Goal: Information Seeking & Learning: Learn about a topic

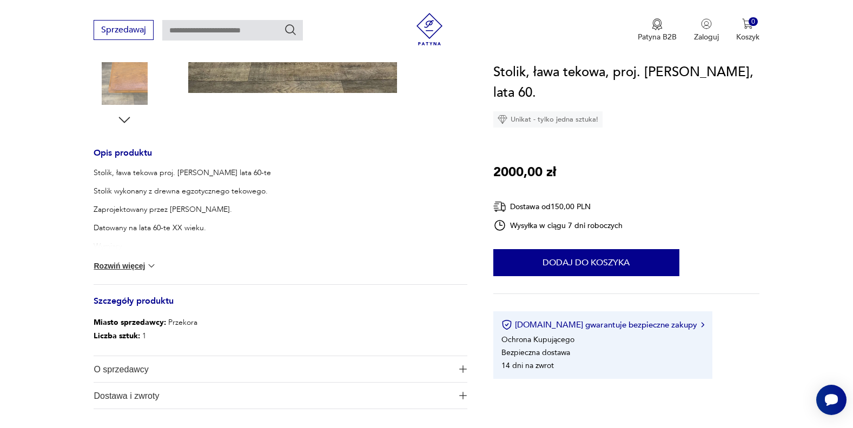
scroll to position [402, 0]
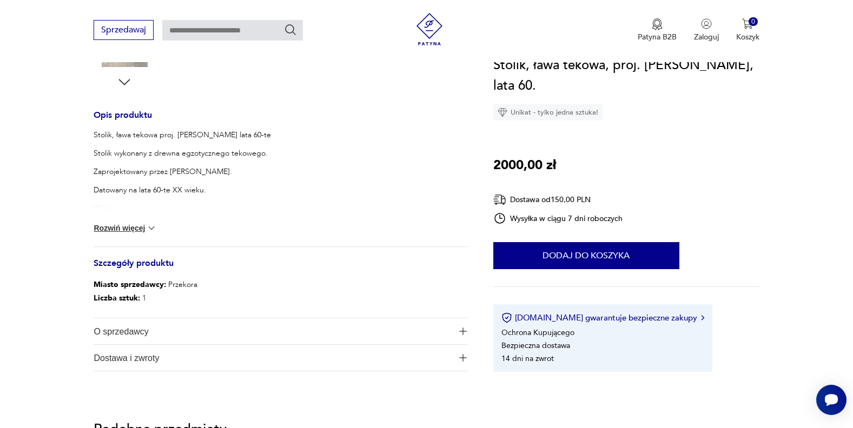
click at [141, 235] on div "Stolik, ława tekowa proj. Paul Jenson lata 60-te Stolik wykonany z drewna egzot…" at bounding box center [280, 188] width 373 height 117
click at [143, 229] on button "Rozwiń więcej" at bounding box center [125, 228] width 63 height 11
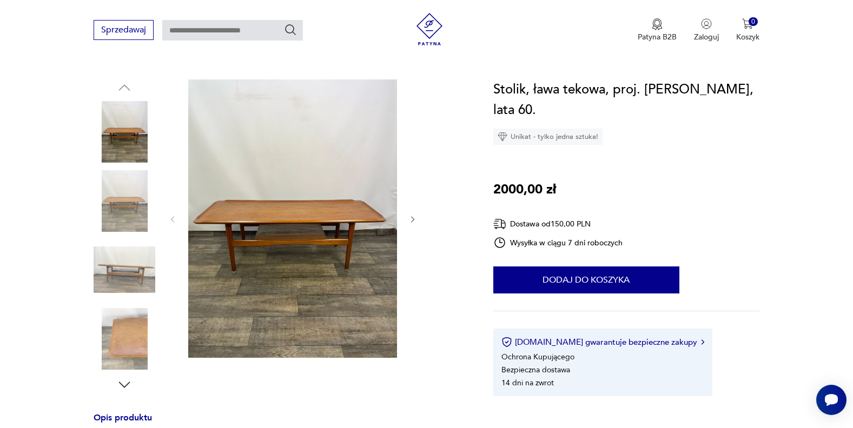
scroll to position [96, 0]
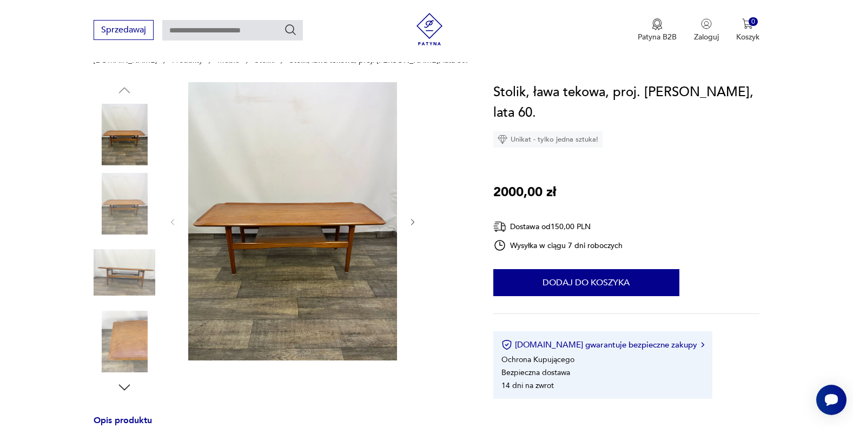
click at [281, 243] on img at bounding box center [292, 221] width 209 height 278
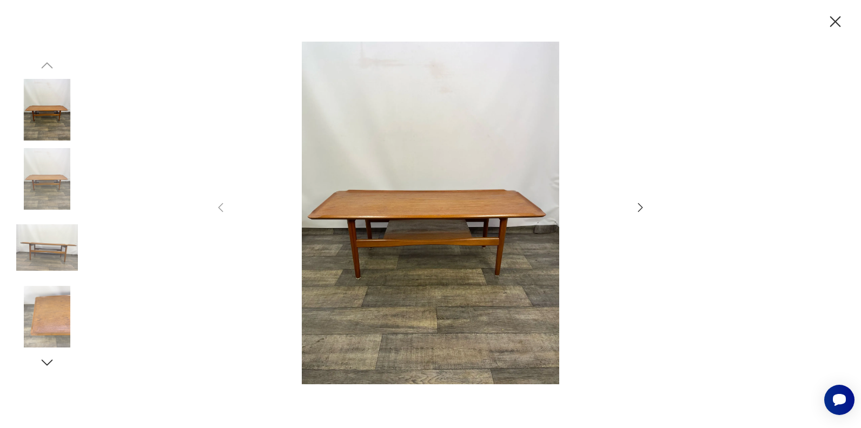
click at [624, 215] on div at bounding box center [430, 214] width 433 height 345
click at [637, 210] on icon "button" at bounding box center [640, 207] width 13 height 13
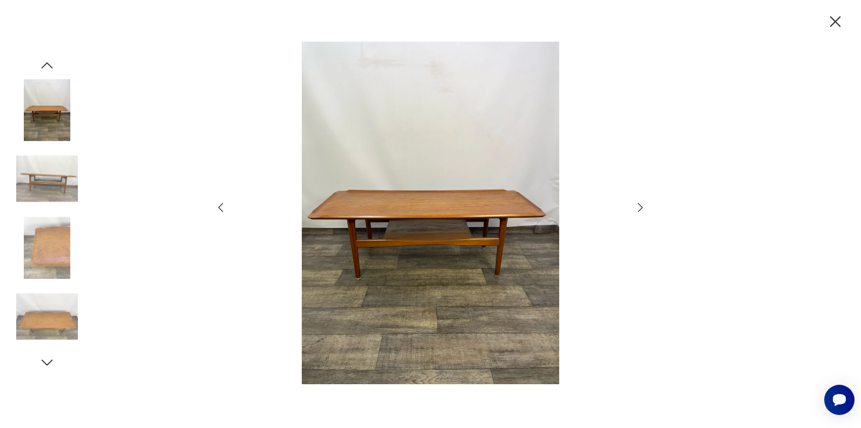
click at [637, 210] on icon "button" at bounding box center [640, 207] width 13 height 13
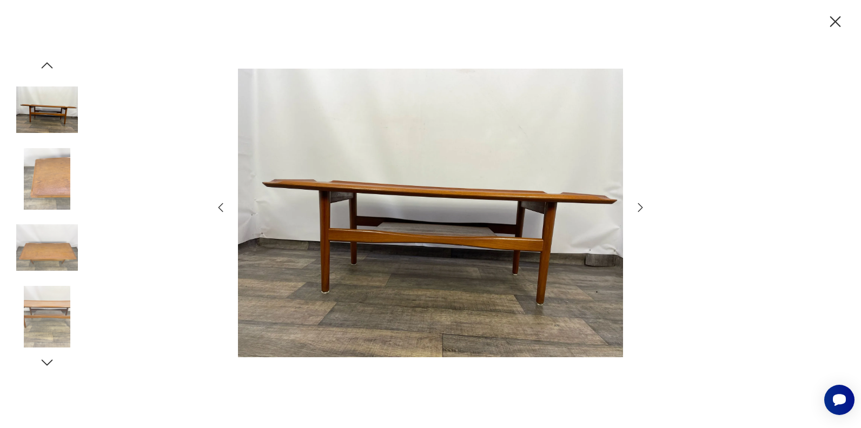
click at [637, 210] on icon "button" at bounding box center [640, 207] width 13 height 13
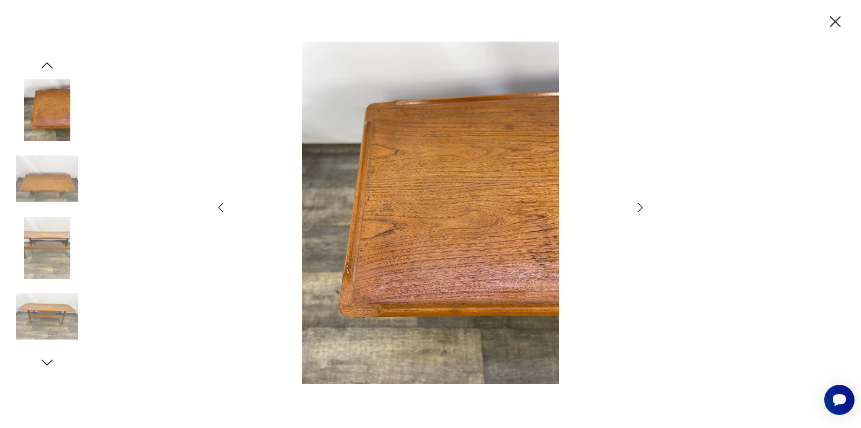
click at [637, 210] on icon "button" at bounding box center [640, 207] width 13 height 13
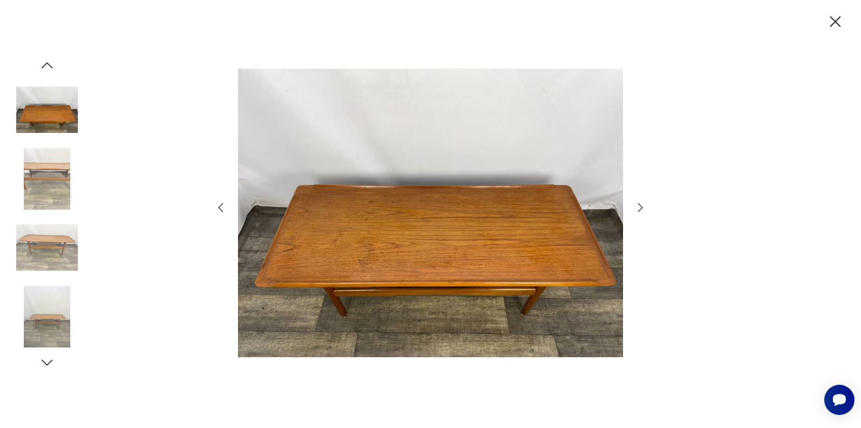
click at [637, 210] on icon "button" at bounding box center [640, 207] width 13 height 13
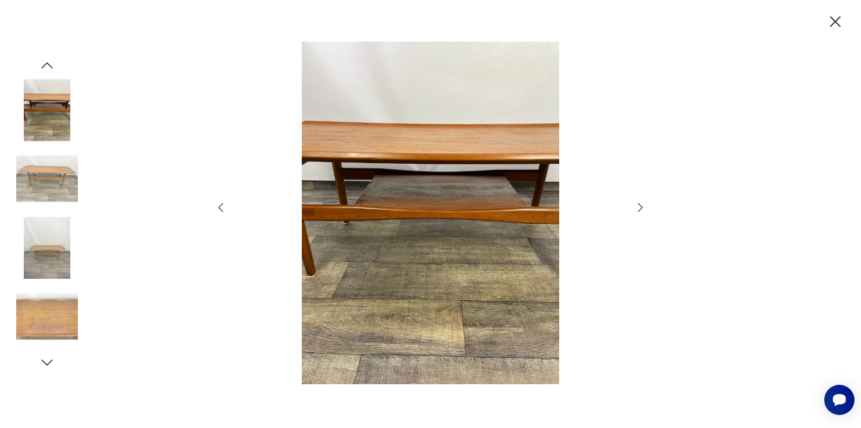
click at [637, 210] on icon "button" at bounding box center [640, 207] width 13 height 13
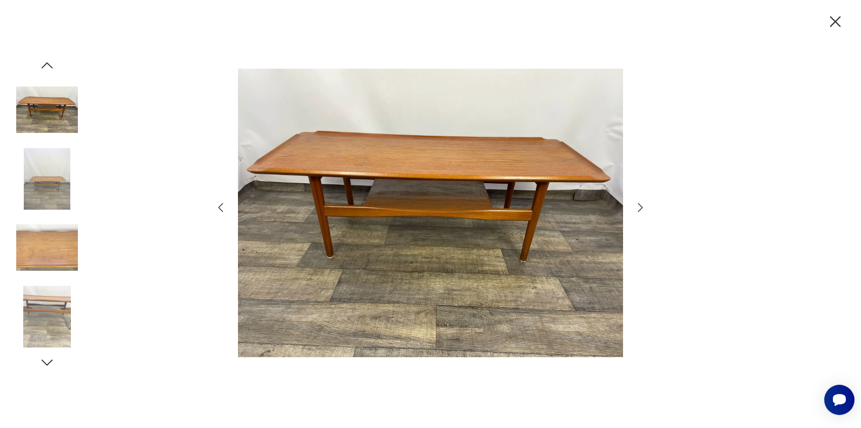
click at [637, 210] on icon "button" at bounding box center [640, 207] width 13 height 13
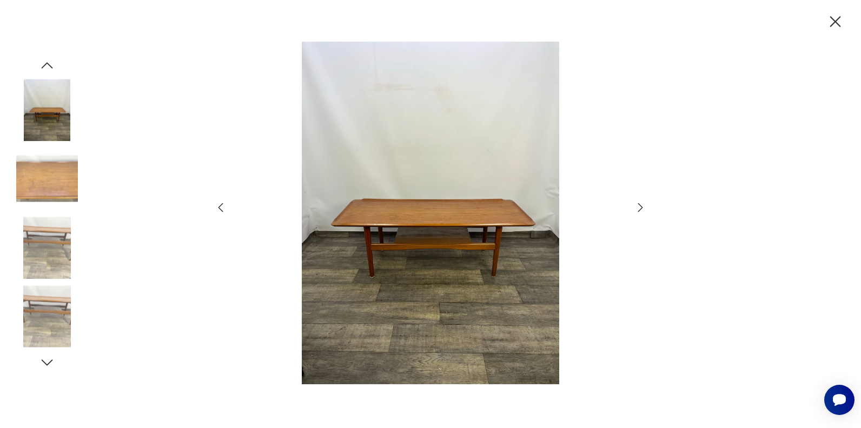
click at [637, 210] on icon "button" at bounding box center [640, 207] width 13 height 13
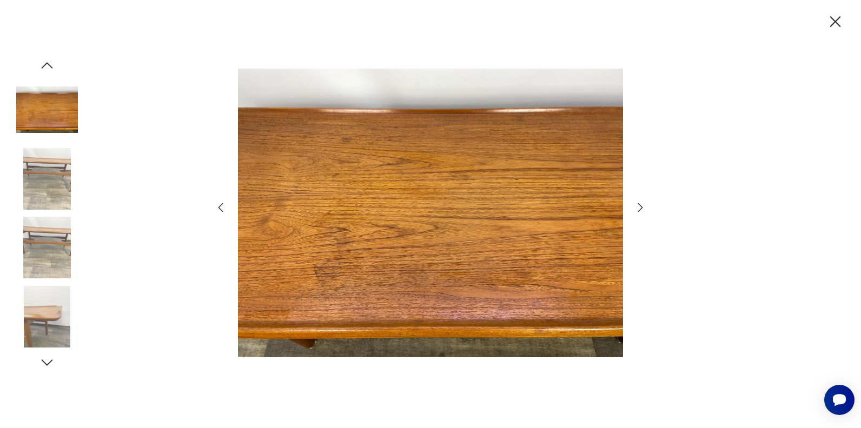
click at [637, 210] on icon "button" at bounding box center [640, 207] width 13 height 13
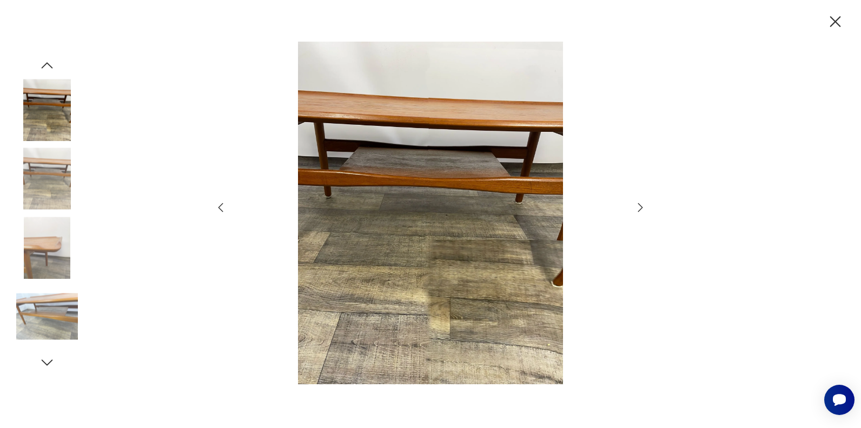
click at [637, 210] on icon "button" at bounding box center [640, 207] width 13 height 13
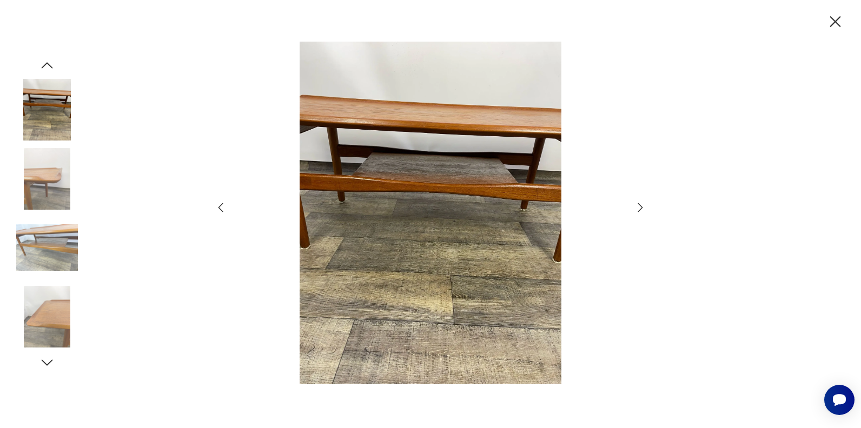
click at [637, 210] on icon "button" at bounding box center [640, 207] width 13 height 13
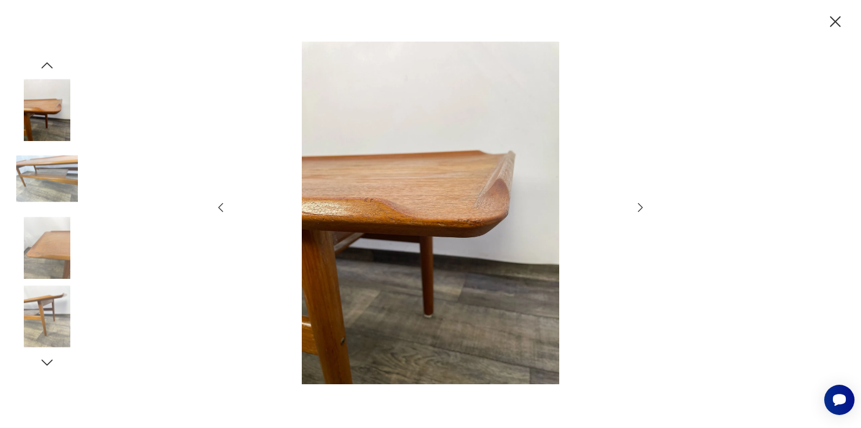
click at [637, 210] on icon "button" at bounding box center [640, 207] width 13 height 13
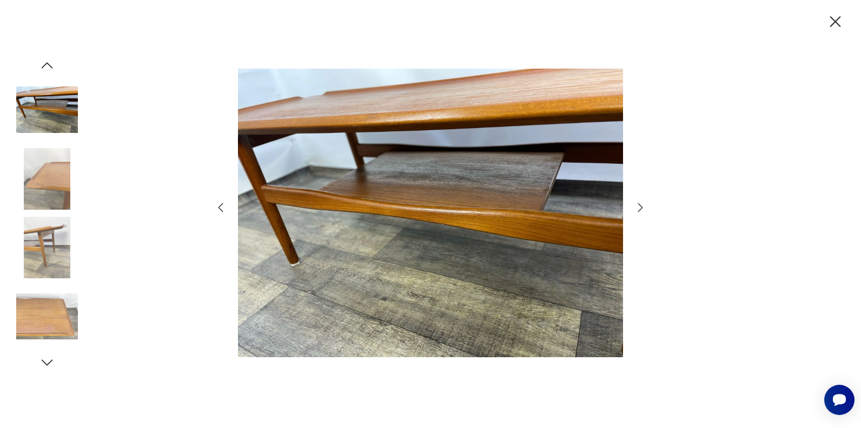
click at [637, 210] on icon "button" at bounding box center [640, 207] width 13 height 13
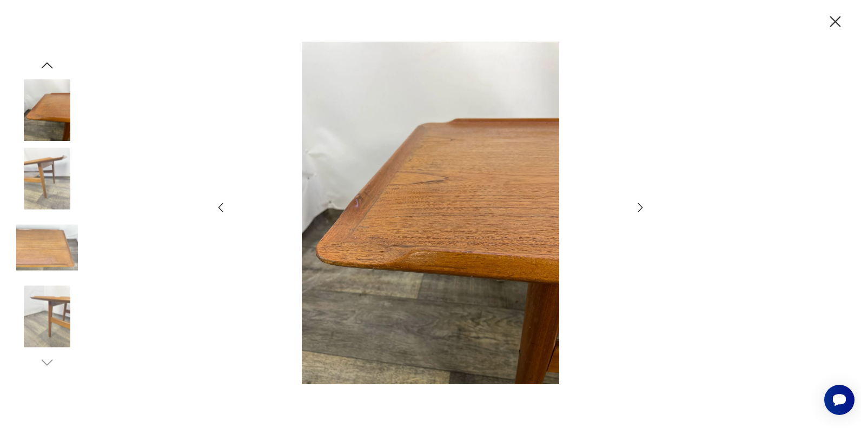
click at [637, 210] on icon "button" at bounding box center [640, 207] width 13 height 13
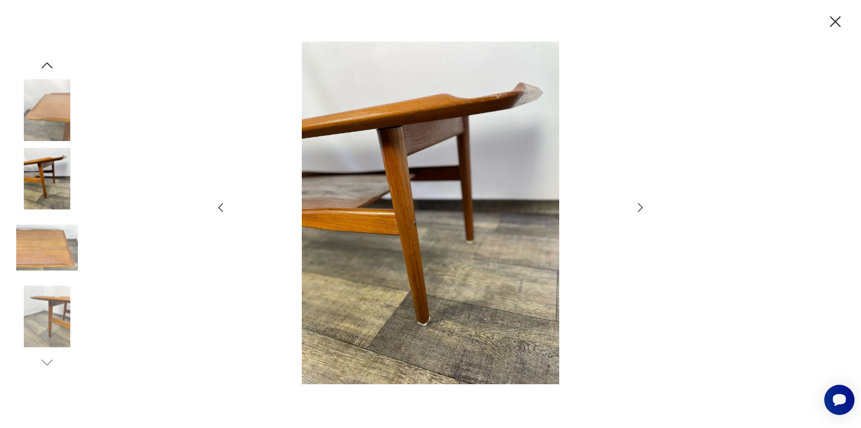
click at [637, 210] on icon "button" at bounding box center [640, 207] width 13 height 13
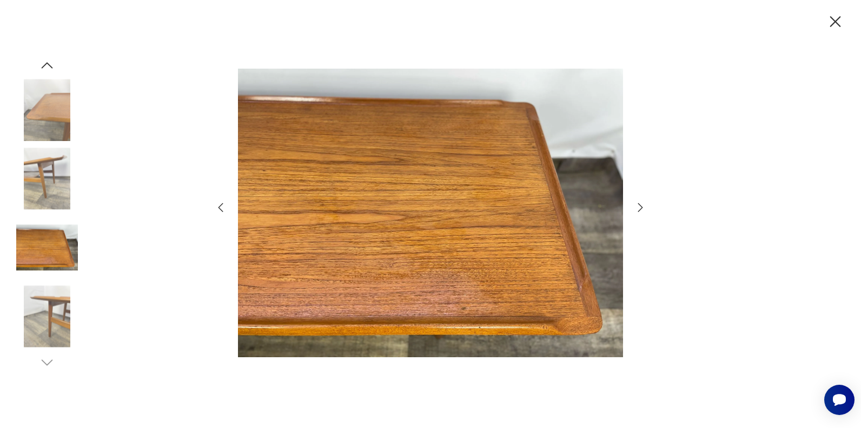
click at [637, 210] on icon "button" at bounding box center [640, 207] width 13 height 13
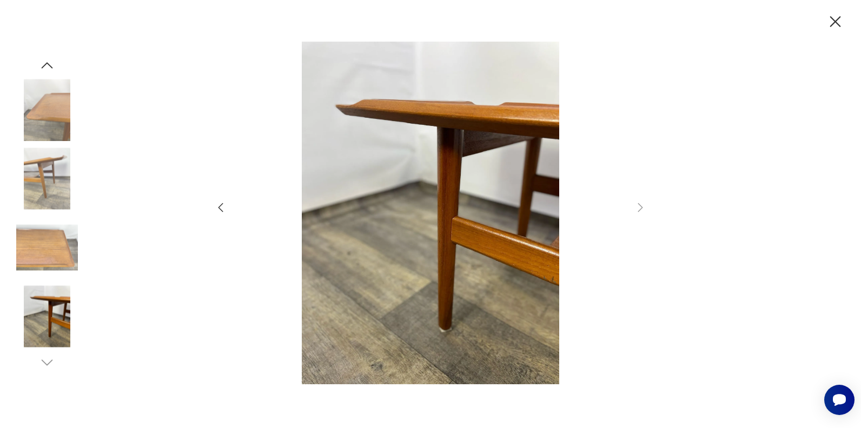
click at [833, 16] on icon "button" at bounding box center [835, 21] width 19 height 19
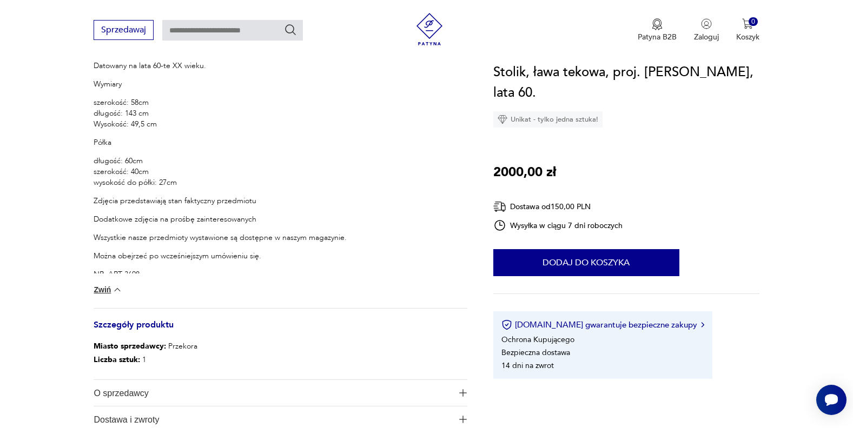
scroll to position [585, 0]
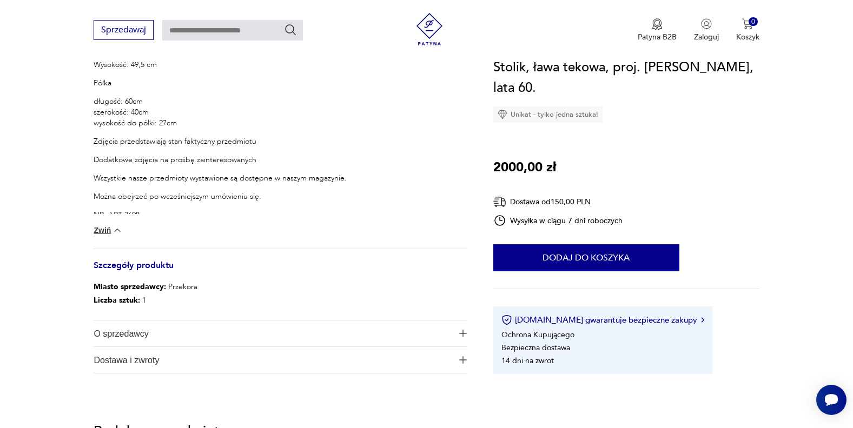
click at [116, 232] on img at bounding box center [117, 230] width 11 height 11
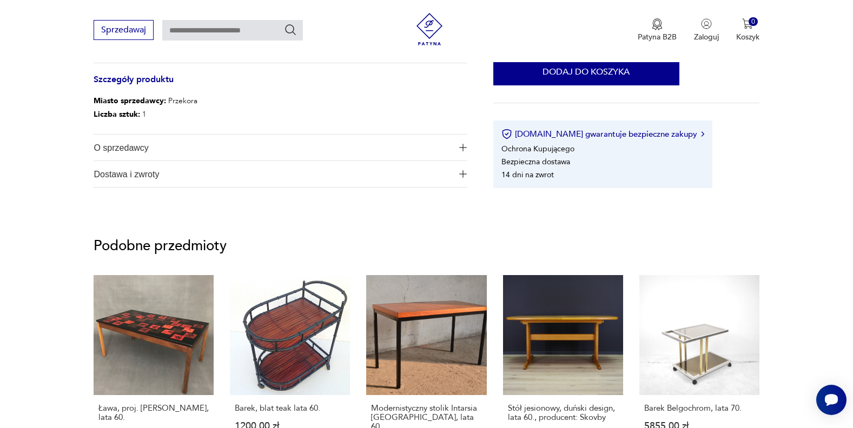
click at [458, 150] on button "O sprzedawcy" at bounding box center [280, 148] width 373 height 26
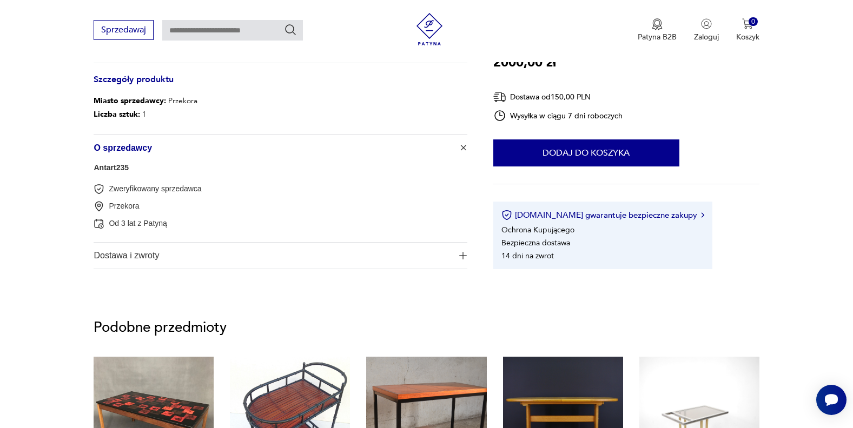
click at [463, 250] on button "Dostawa i zwroty" at bounding box center [280, 256] width 373 height 26
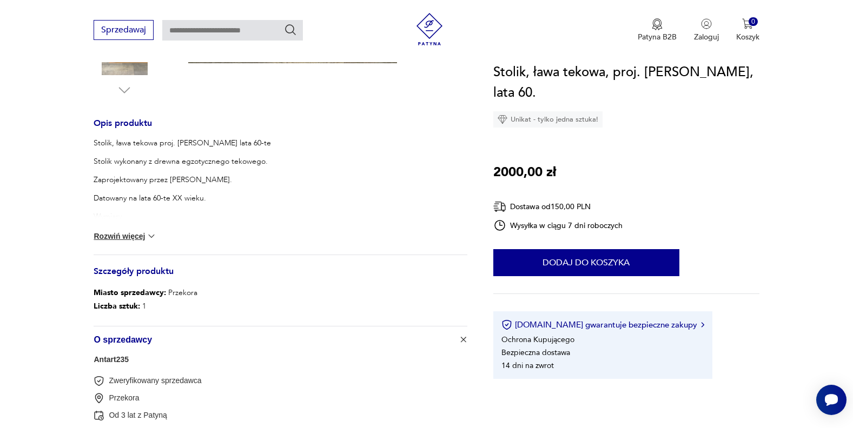
scroll to position [397, 0]
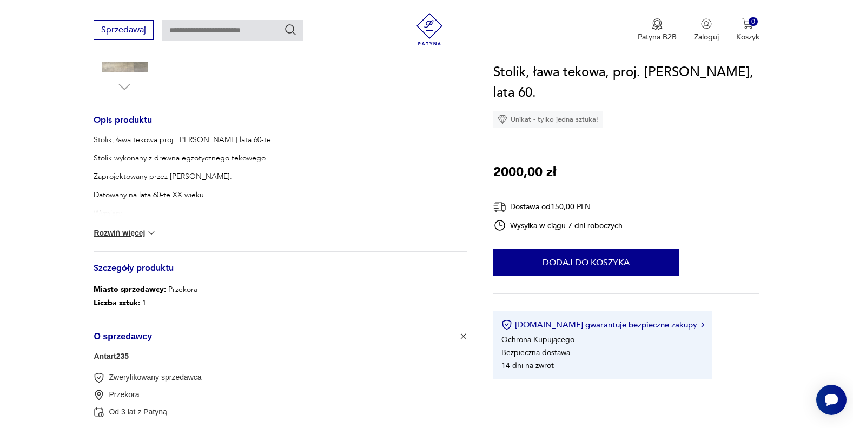
click at [124, 225] on div "Stolik, ława tekowa proj. Paul Jenson lata 60-te Stolik wykonany z drewna egzot…" at bounding box center [280, 193] width 373 height 117
drag, startPoint x: 124, startPoint y: 225, endPoint x: 124, endPoint y: 233, distance: 7.6
click at [124, 233] on button "Rozwiń więcej" at bounding box center [125, 233] width 63 height 11
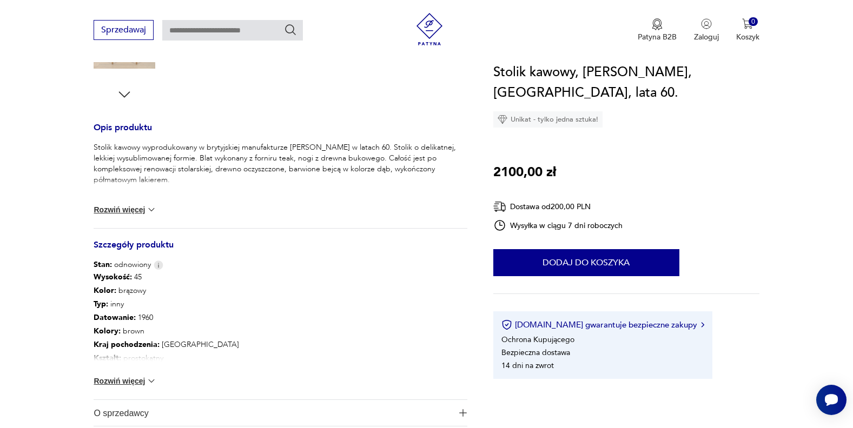
scroll to position [408, 0]
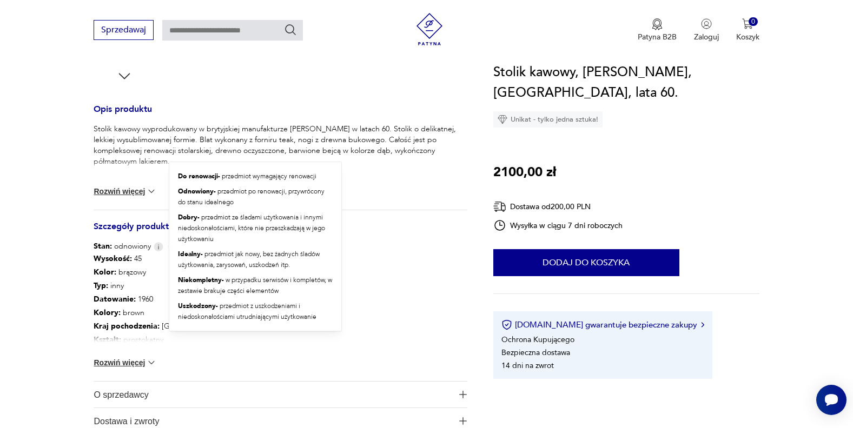
click at [157, 248] on img at bounding box center [159, 246] width 10 height 9
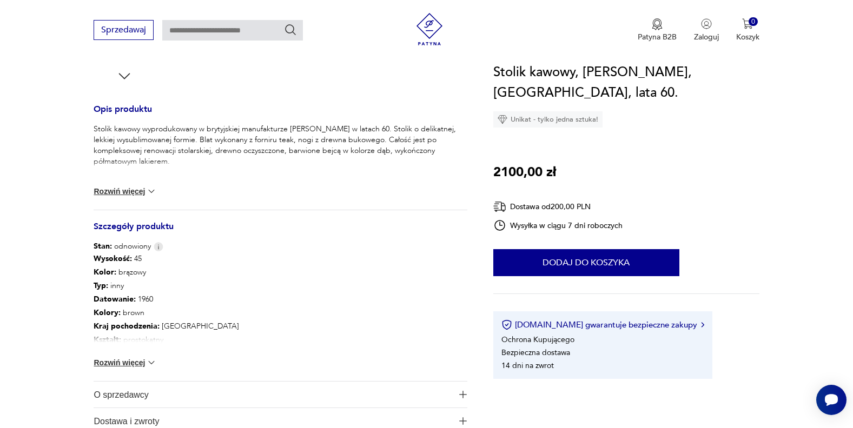
click at [126, 364] on button "Rozwiń więcej" at bounding box center [125, 362] width 63 height 11
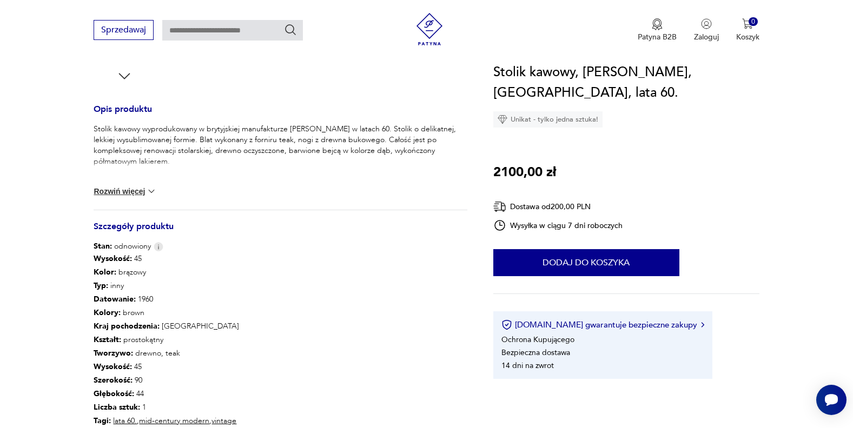
scroll to position [33, 0]
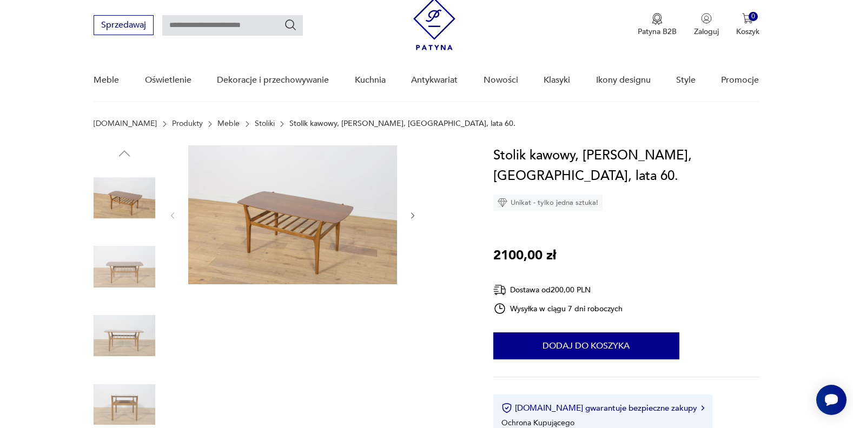
click at [331, 205] on img at bounding box center [292, 214] width 209 height 139
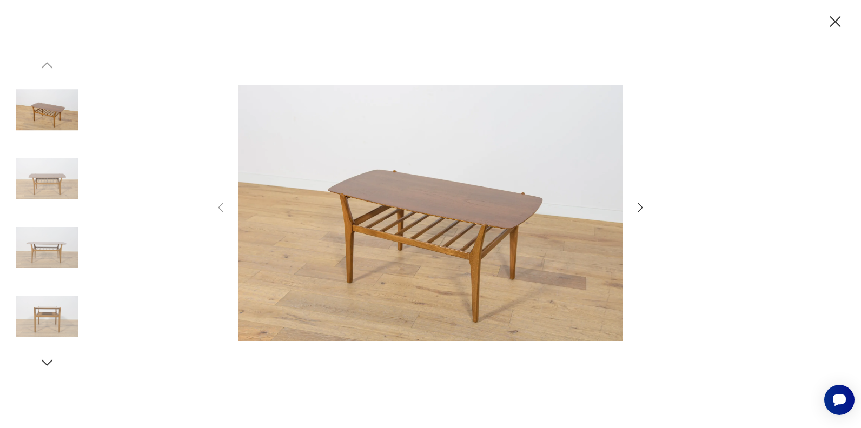
click at [640, 214] on icon "button" at bounding box center [640, 207] width 13 height 13
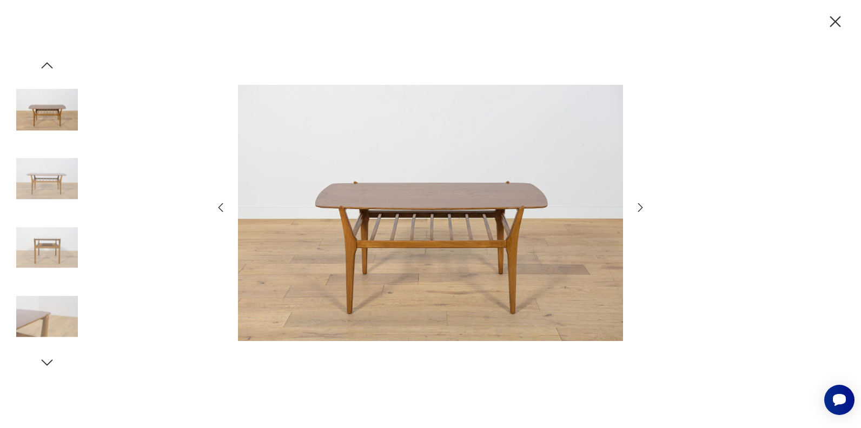
click at [640, 214] on icon "button" at bounding box center [640, 207] width 13 height 13
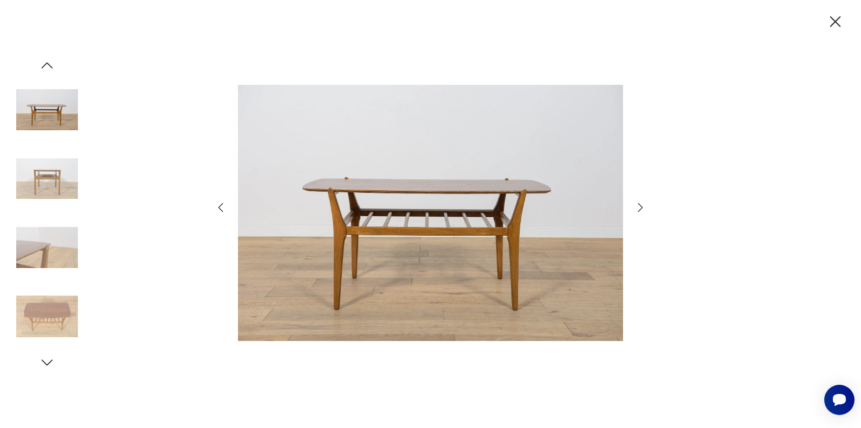
click at [640, 214] on icon "button" at bounding box center [640, 207] width 13 height 13
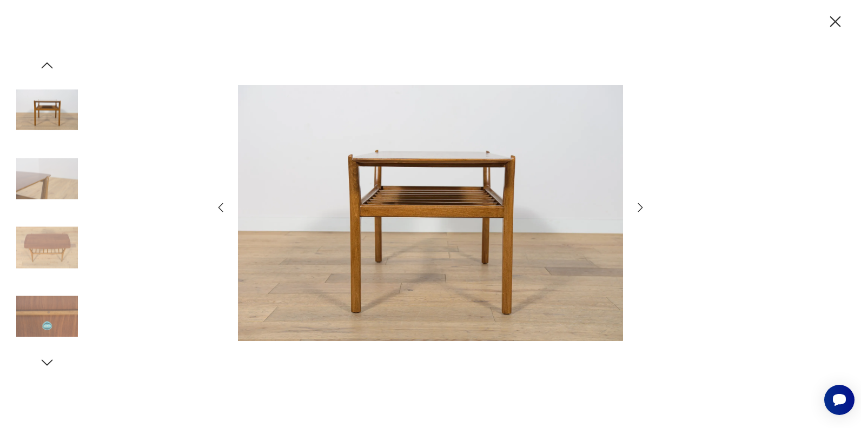
click at [640, 214] on icon "button" at bounding box center [640, 207] width 13 height 13
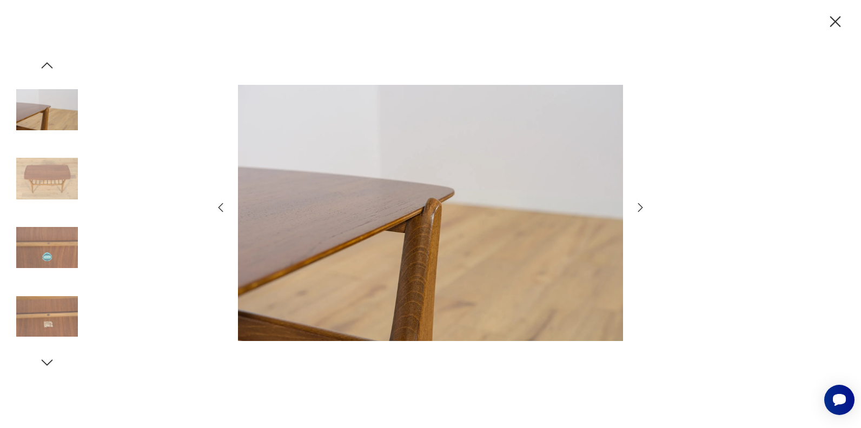
click at [640, 214] on icon "button" at bounding box center [640, 207] width 13 height 13
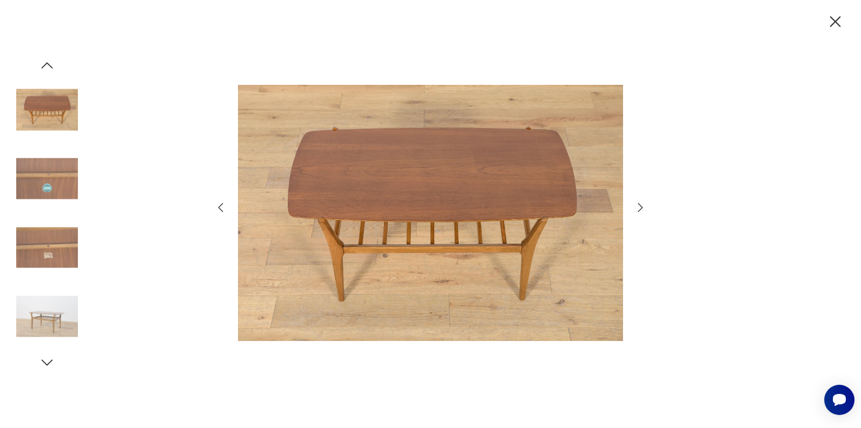
click at [640, 214] on icon "button" at bounding box center [640, 207] width 13 height 13
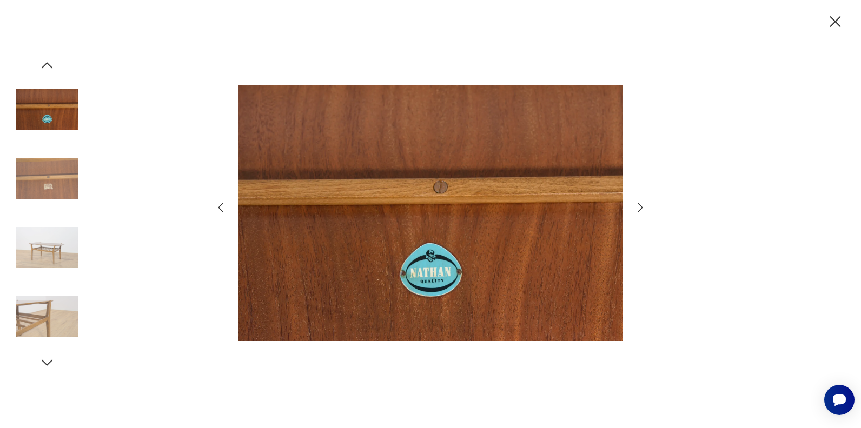
click at [640, 213] on icon "button" at bounding box center [640, 207] width 13 height 13
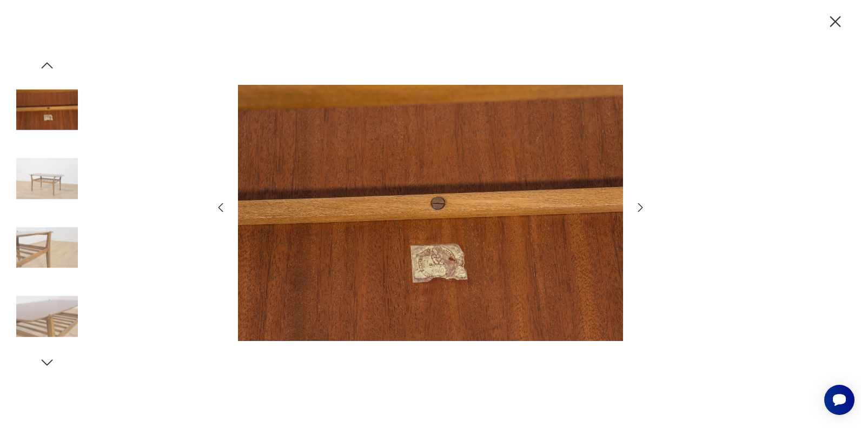
click at [640, 213] on icon "button" at bounding box center [640, 207] width 13 height 13
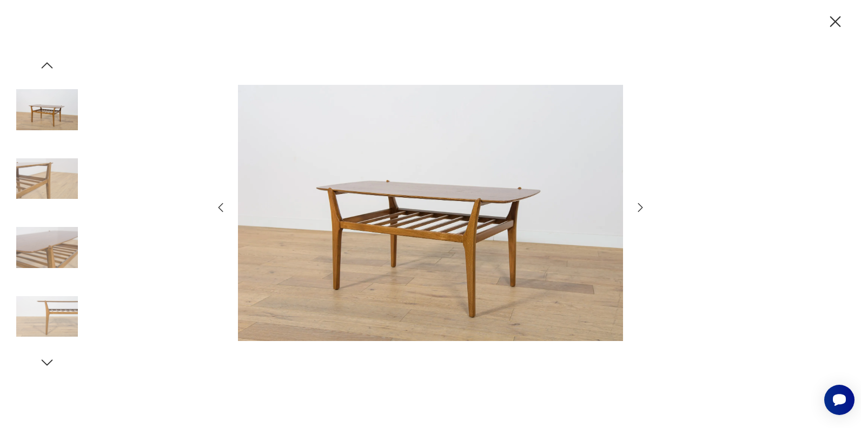
click at [640, 213] on icon "button" at bounding box center [640, 207] width 13 height 13
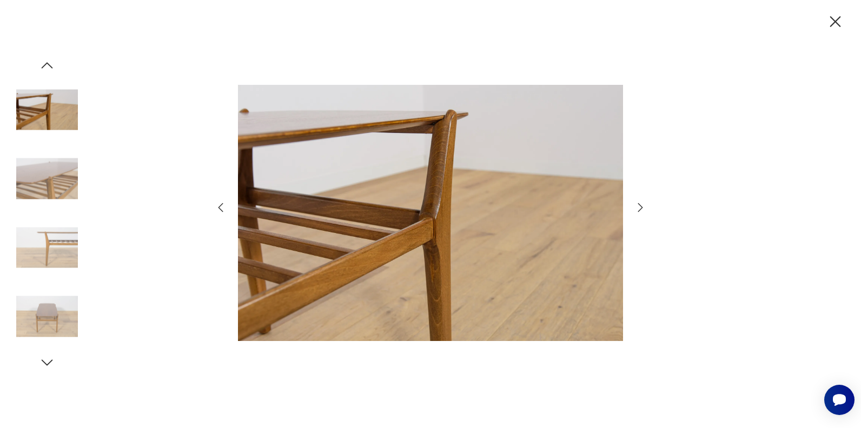
click at [830, 26] on icon "button" at bounding box center [835, 21] width 11 height 11
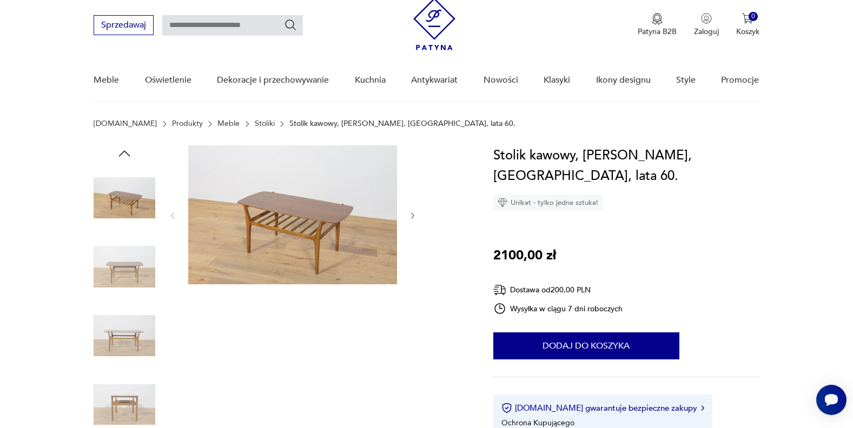
click at [255, 123] on link "Stoliki" at bounding box center [265, 123] width 20 height 9
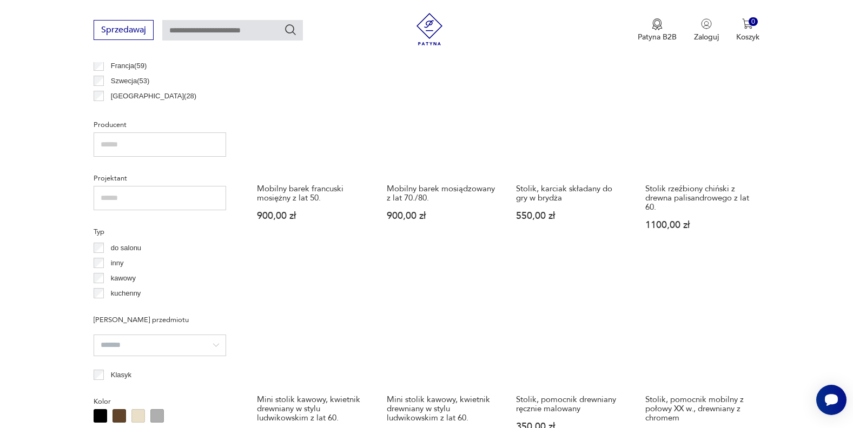
scroll to position [689, 0]
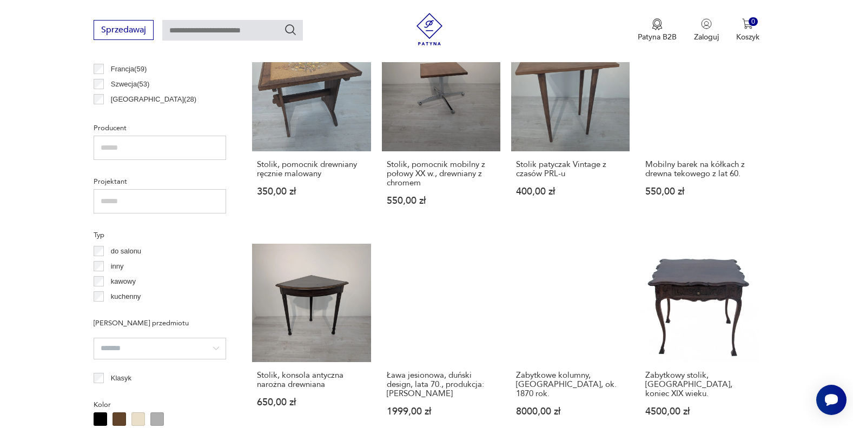
scroll to position [689, 0]
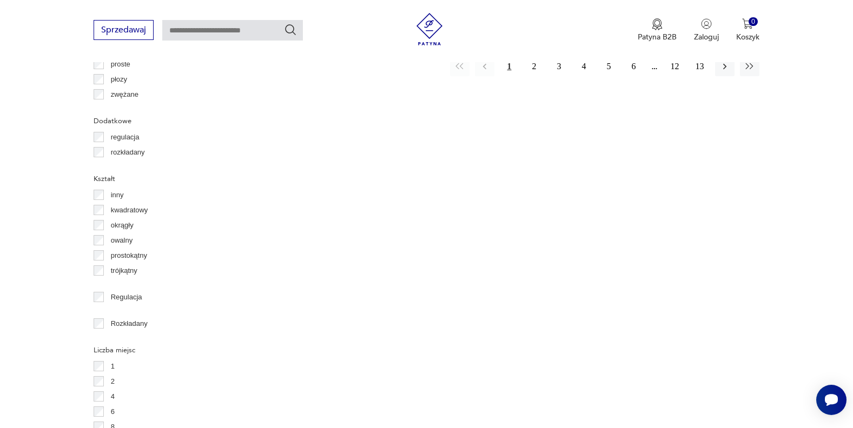
scroll to position [1331, 0]
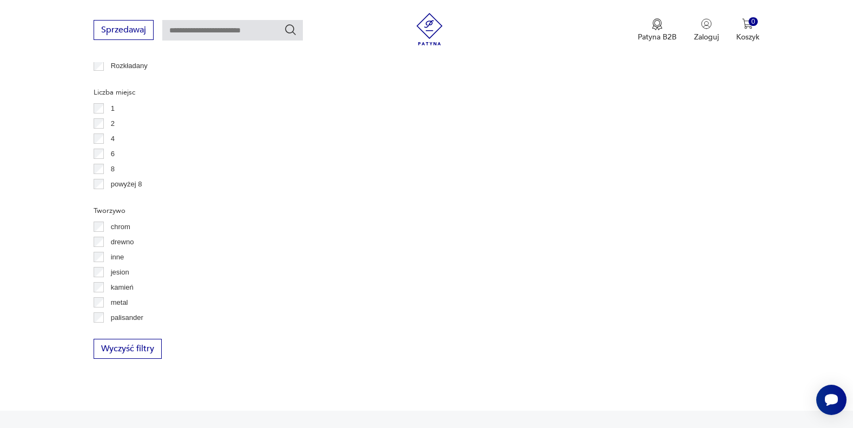
scroll to position [1599, 0]
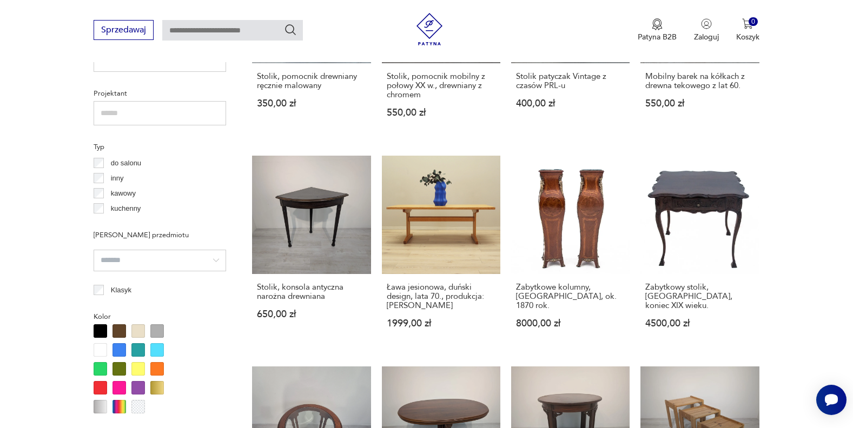
scroll to position [763, 0]
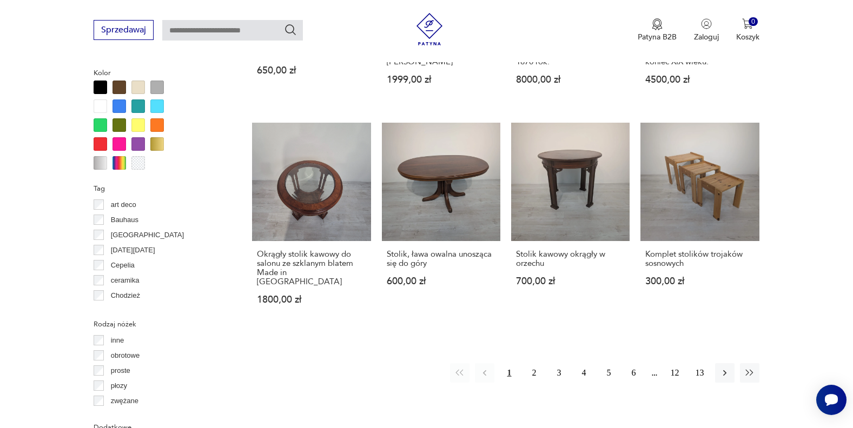
scroll to position [1083, 0]
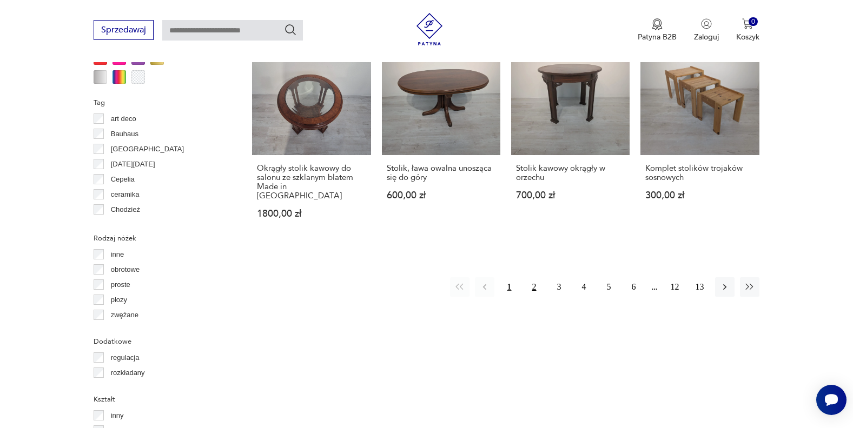
click at [530, 278] on button "2" at bounding box center [533, 286] width 19 height 19
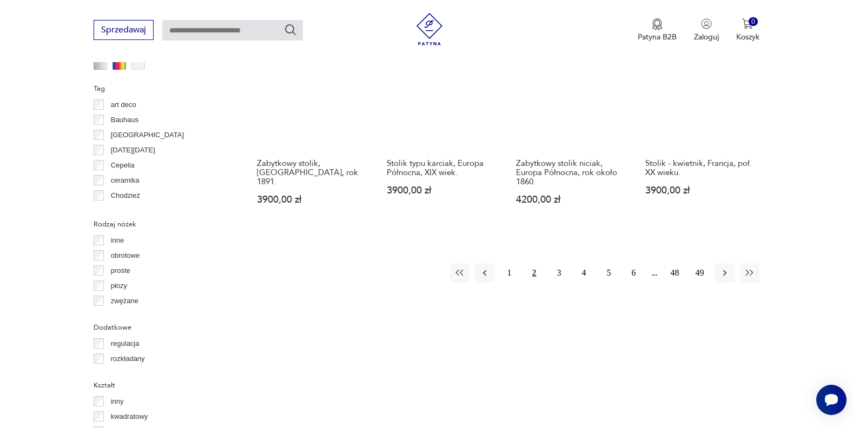
scroll to position [1109, 0]
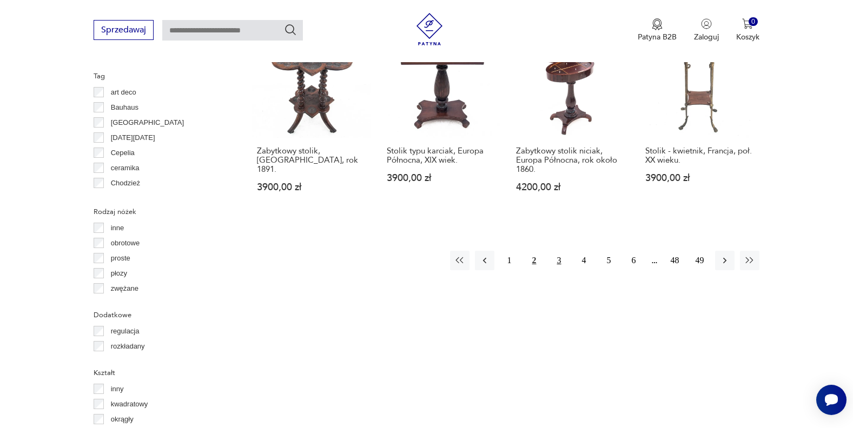
click at [559, 254] on button "3" at bounding box center [558, 260] width 19 height 19
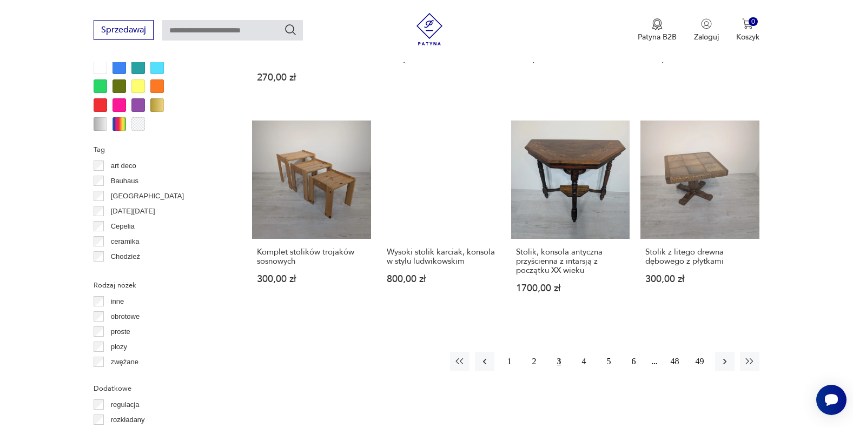
scroll to position [1097, 0]
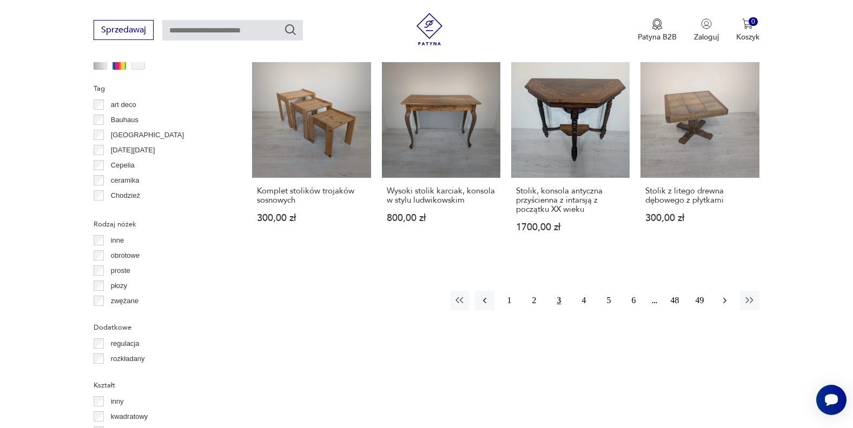
click at [722, 295] on icon "button" at bounding box center [724, 300] width 11 height 11
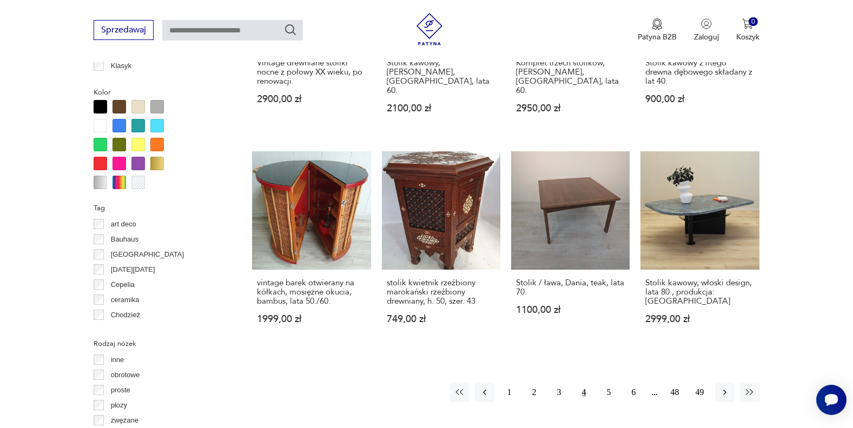
scroll to position [1023, 0]
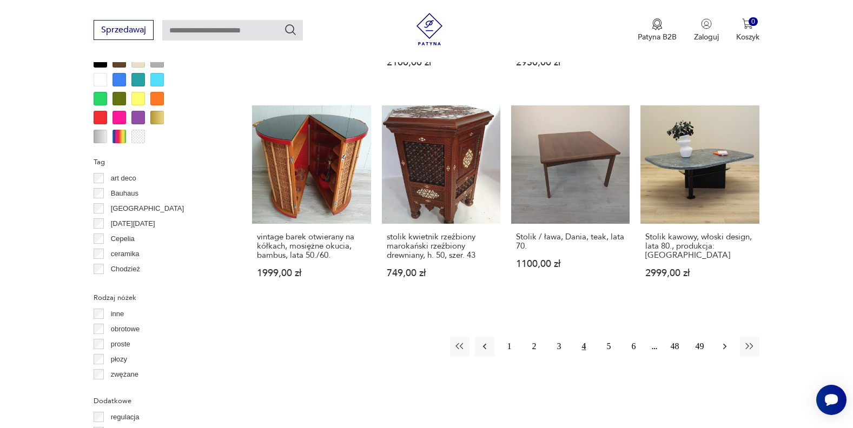
click at [723, 341] on icon "button" at bounding box center [724, 346] width 11 height 11
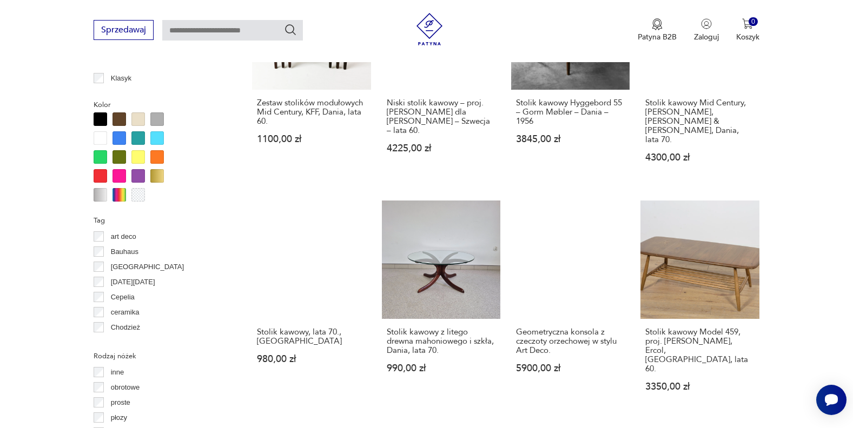
scroll to position [968, 0]
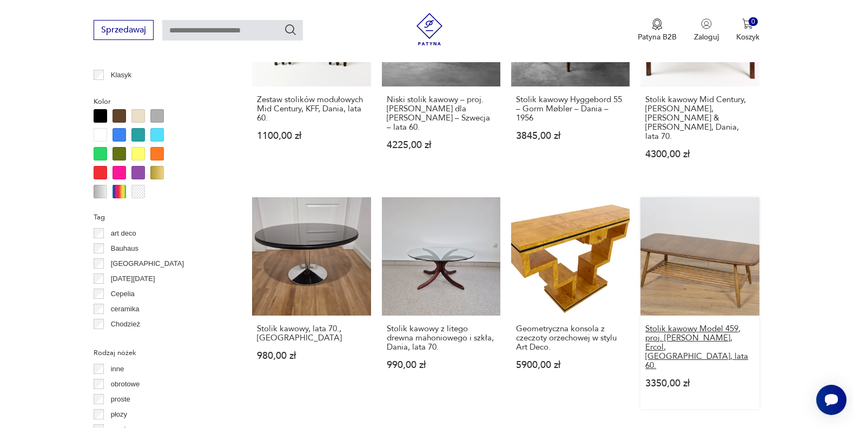
click at [662, 324] on h3 "Stolik kawowy Model 459, proj. [PERSON_NAME], Ercol, [GEOGRAPHIC_DATA], lata 60." at bounding box center [699, 347] width 109 height 46
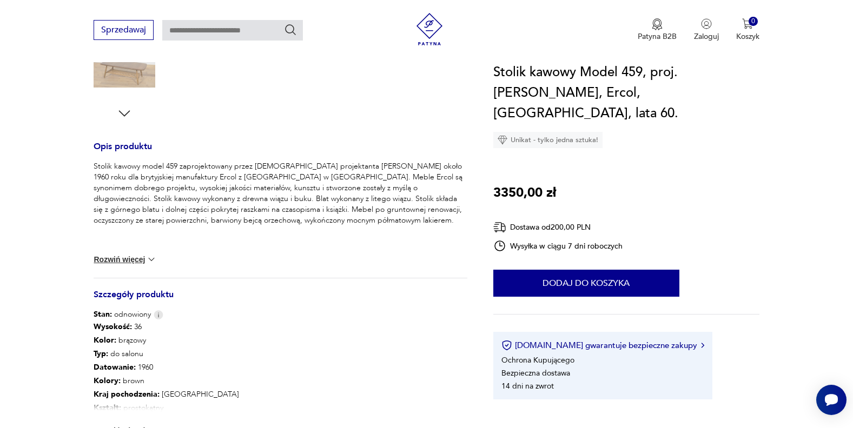
scroll to position [401, 0]
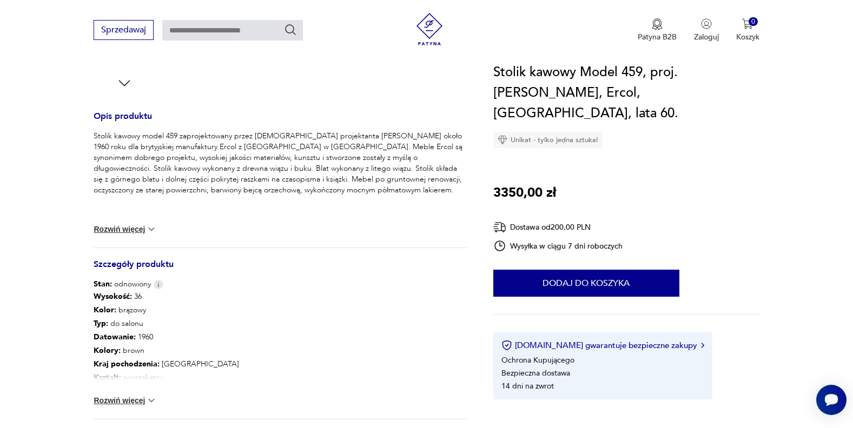
click at [154, 231] on img at bounding box center [151, 229] width 11 height 11
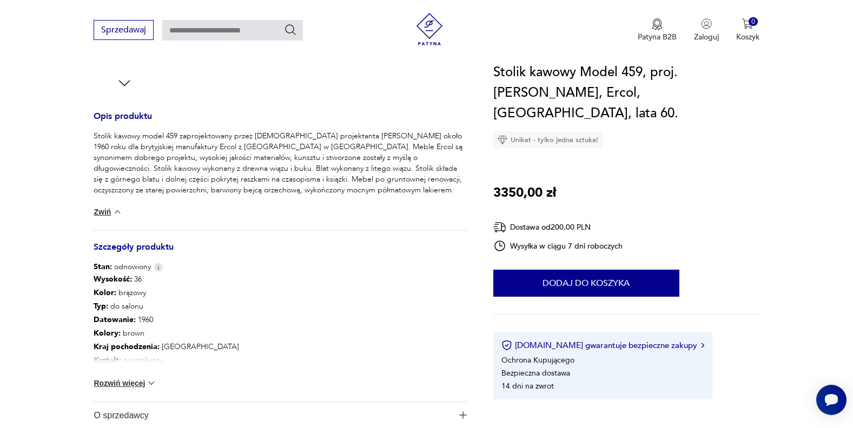
click at [121, 214] on img at bounding box center [117, 212] width 11 height 11
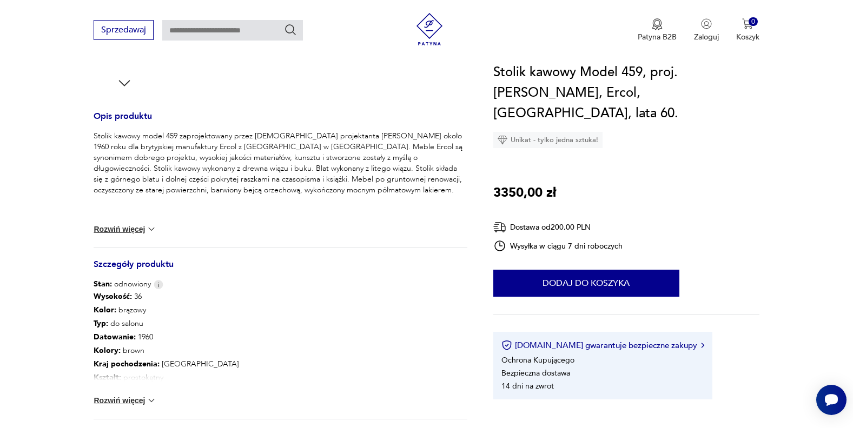
click at [123, 399] on button "Rozwiń więcej" at bounding box center [125, 400] width 63 height 11
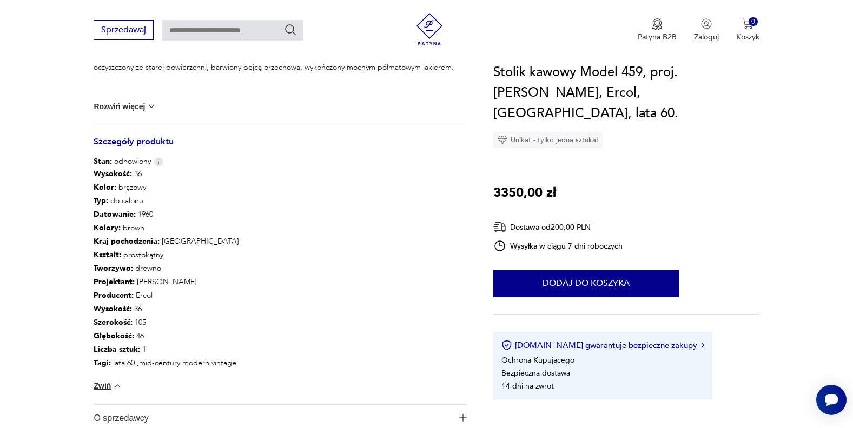
scroll to position [603, 0]
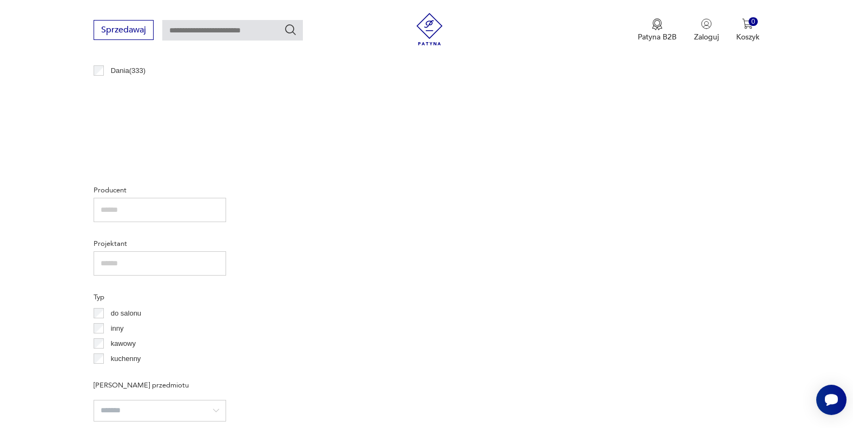
scroll to position [1068, 0]
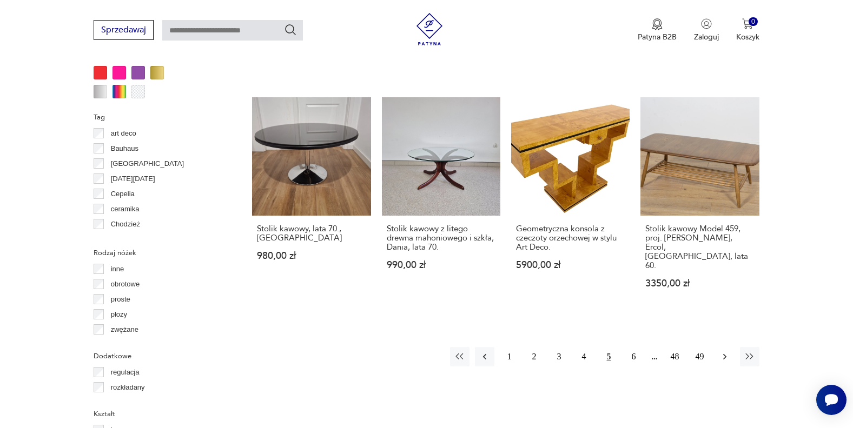
click at [717, 347] on button "button" at bounding box center [724, 356] width 19 height 19
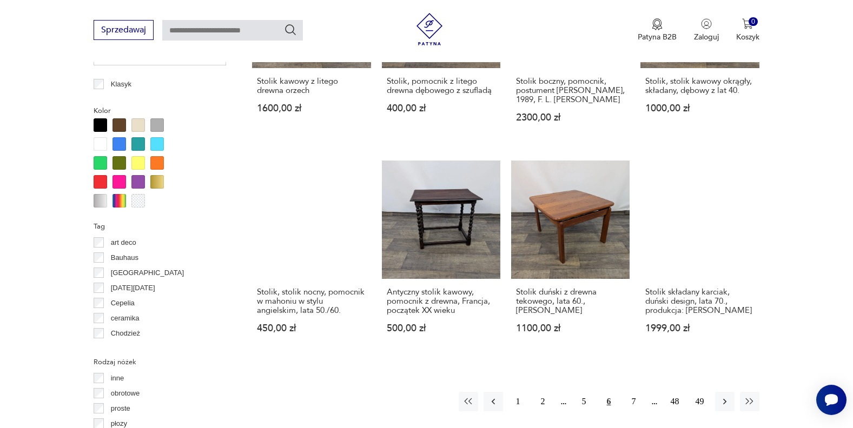
scroll to position [983, 0]
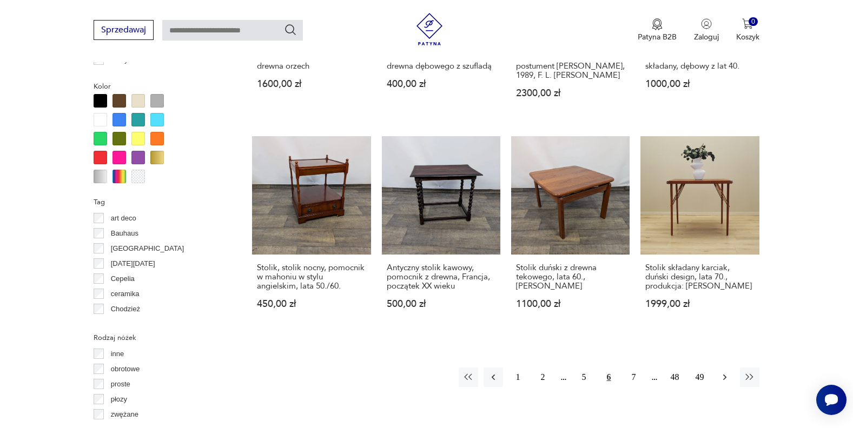
click at [719, 376] on icon "button" at bounding box center [724, 377] width 11 height 11
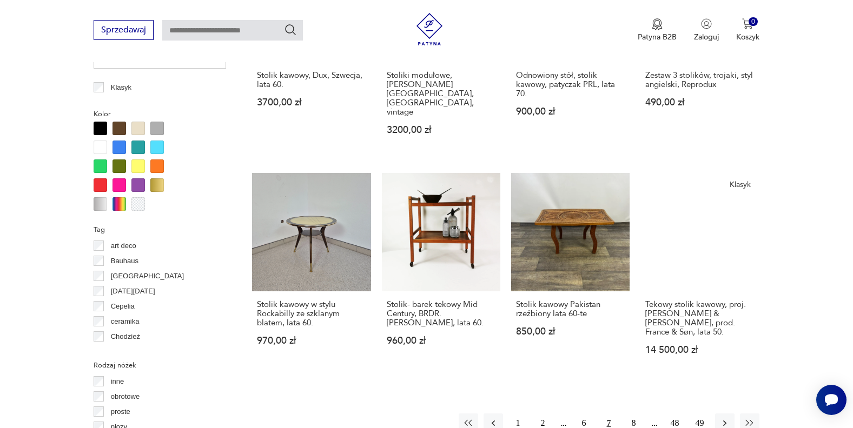
scroll to position [959, 0]
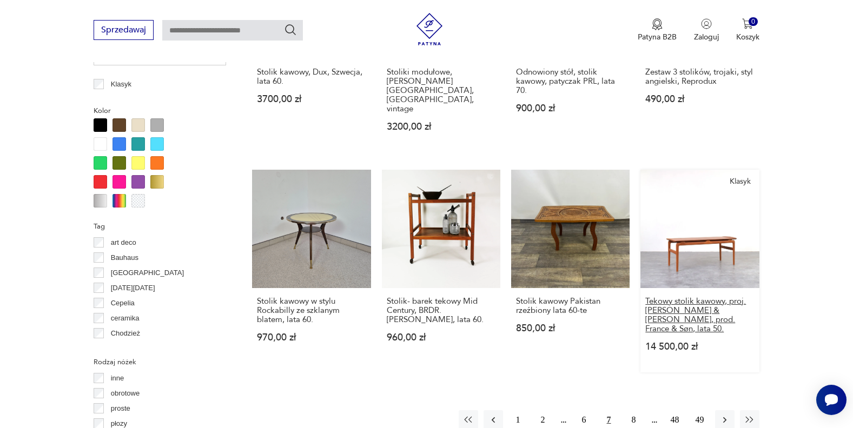
click at [703, 297] on h3 "Tekowy stolik kawowy, proj. [PERSON_NAME] & [PERSON_NAME], prod. France & Søn, …" at bounding box center [699, 315] width 109 height 37
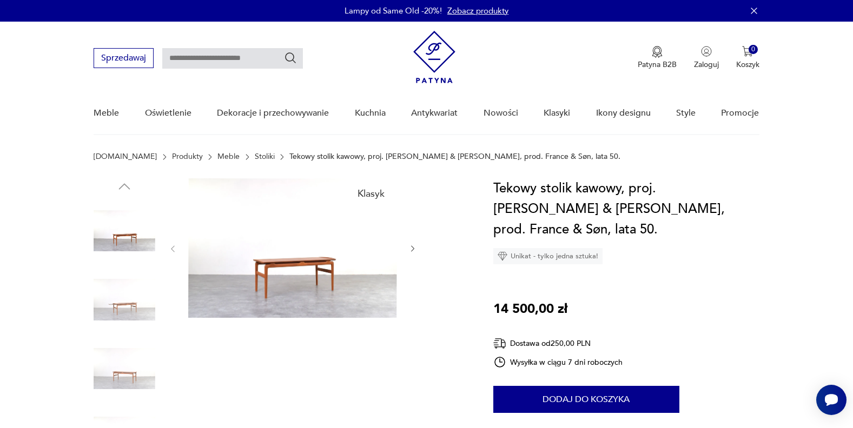
click at [308, 282] on img at bounding box center [292, 247] width 209 height 139
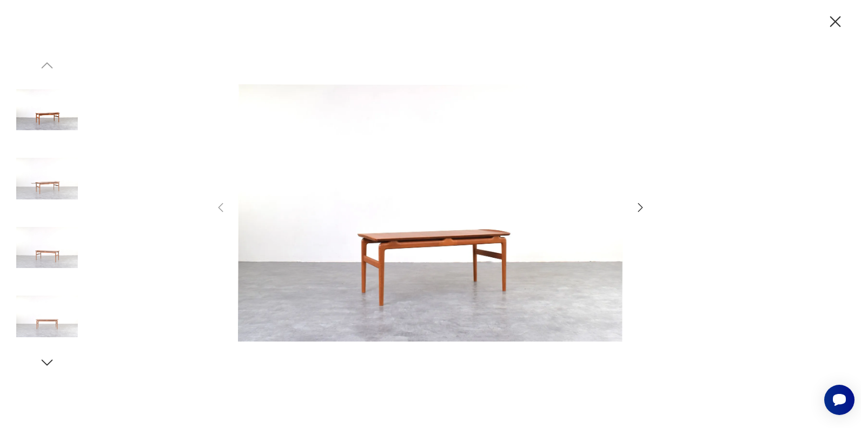
click at [638, 210] on icon "button" at bounding box center [640, 207] width 13 height 13
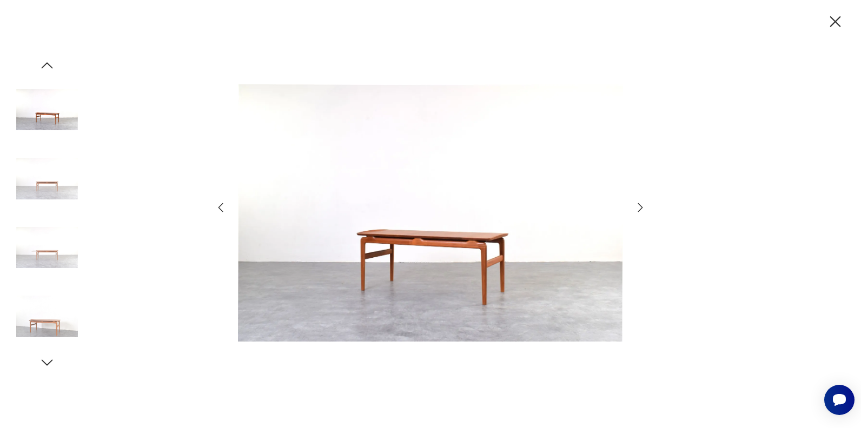
click at [638, 210] on icon "button" at bounding box center [640, 207] width 13 height 13
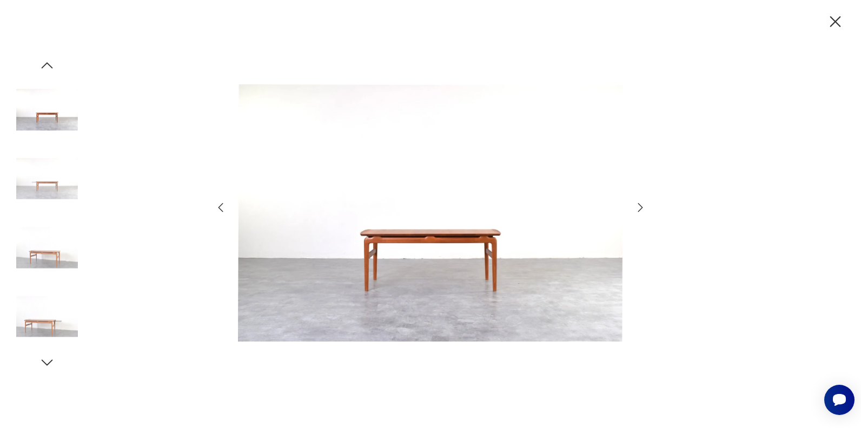
click at [639, 210] on icon "button" at bounding box center [640, 207] width 5 height 9
click at [639, 210] on icon "button" at bounding box center [640, 207] width 13 height 13
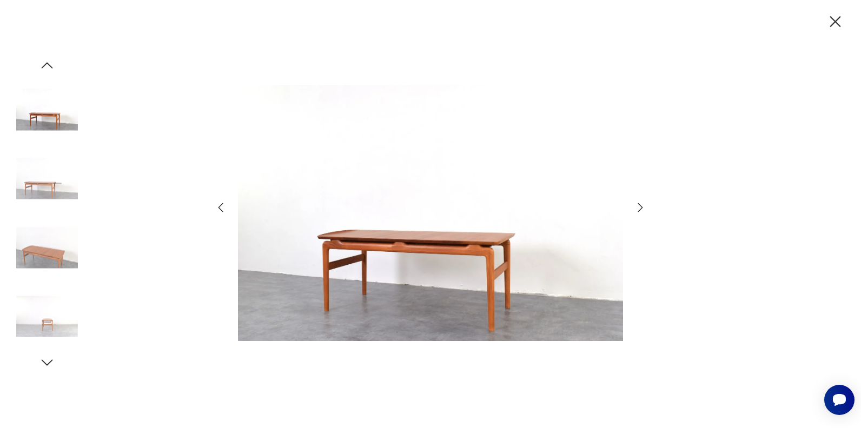
click at [639, 210] on icon "button" at bounding box center [640, 207] width 13 height 13
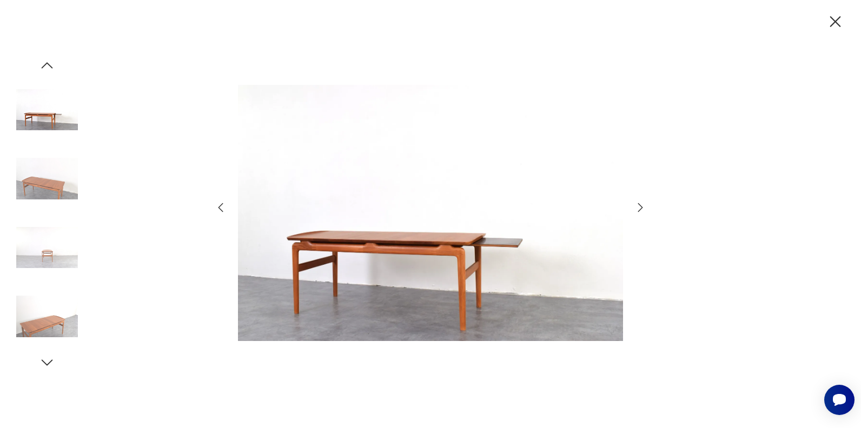
click at [639, 210] on icon "button" at bounding box center [640, 207] width 13 height 13
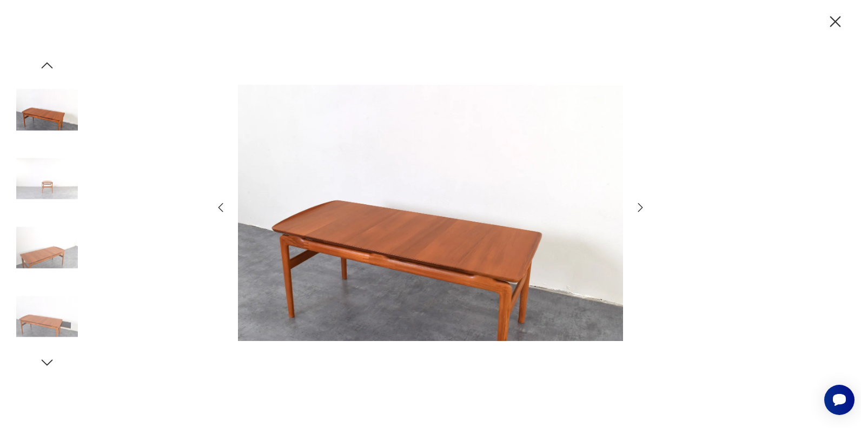
click at [639, 210] on icon "button" at bounding box center [640, 207] width 13 height 13
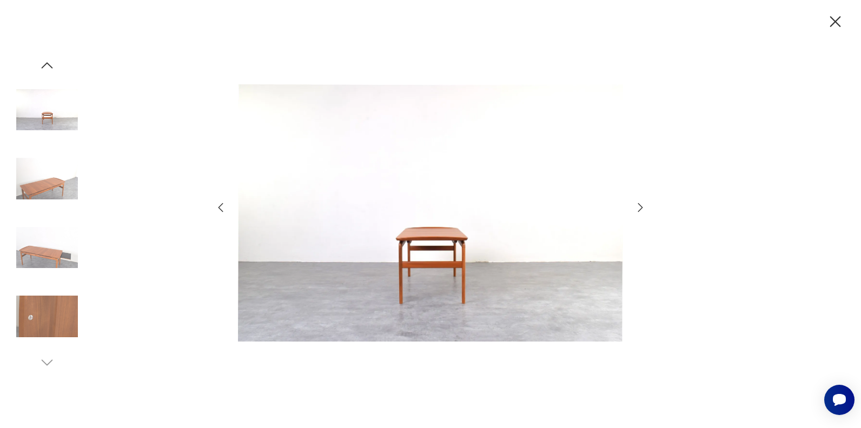
click at [639, 210] on icon "button" at bounding box center [640, 207] width 13 height 13
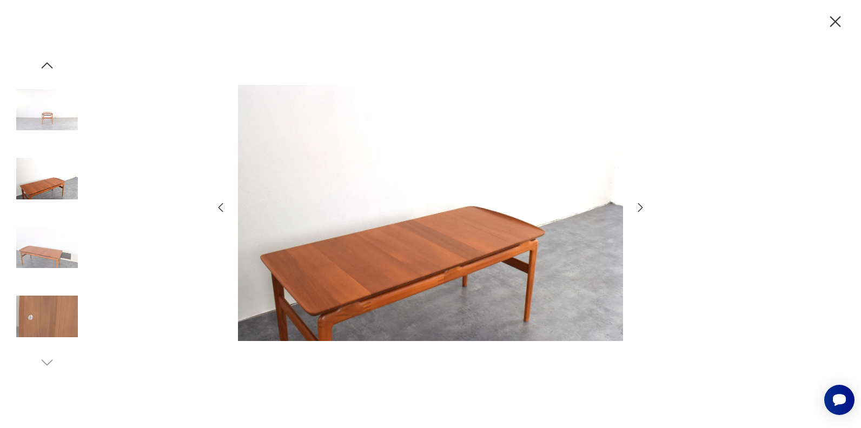
click at [639, 210] on icon "button" at bounding box center [640, 207] width 13 height 13
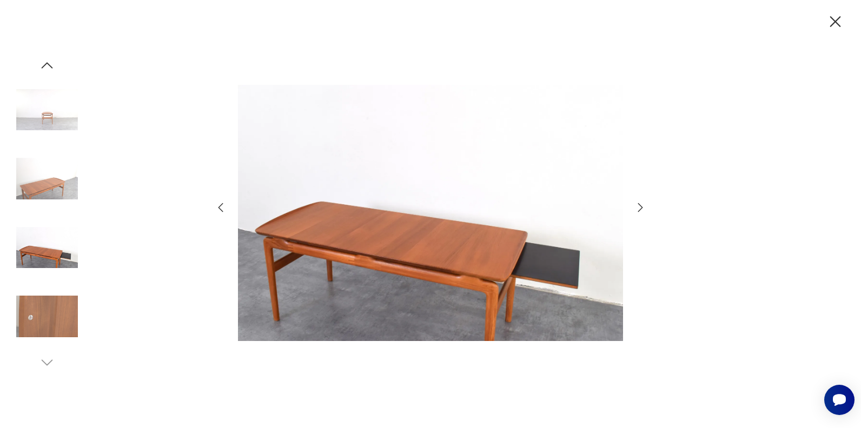
click at [829, 23] on icon "button" at bounding box center [835, 21] width 19 height 19
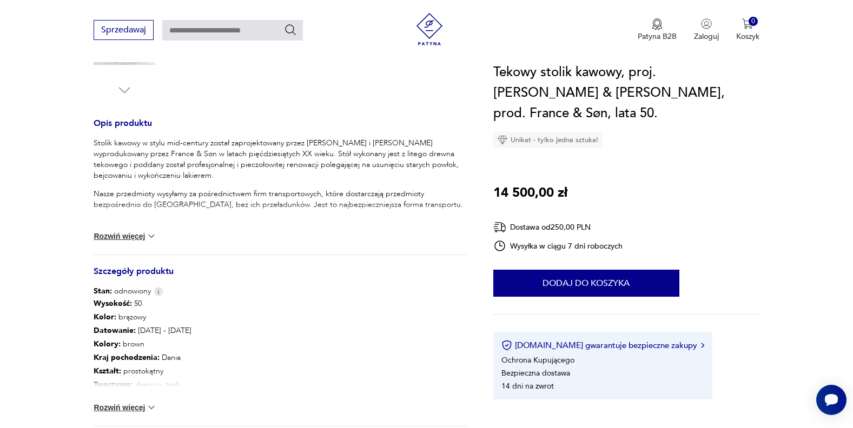
scroll to position [400, 0]
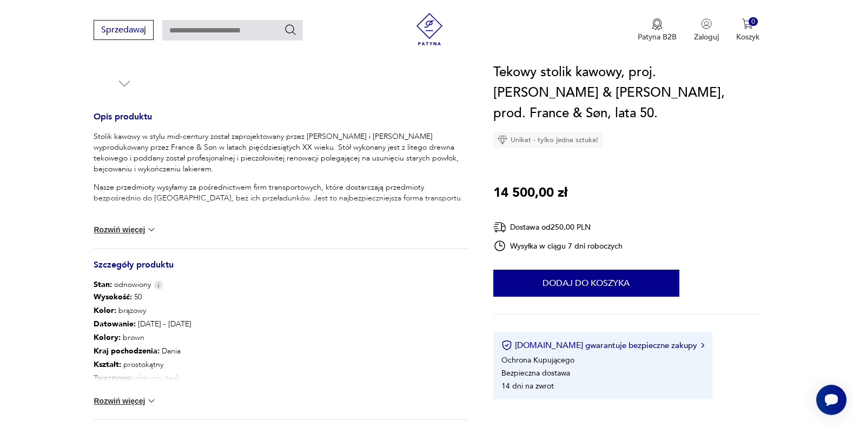
click at [143, 397] on button "Rozwiń więcej" at bounding box center [125, 401] width 63 height 11
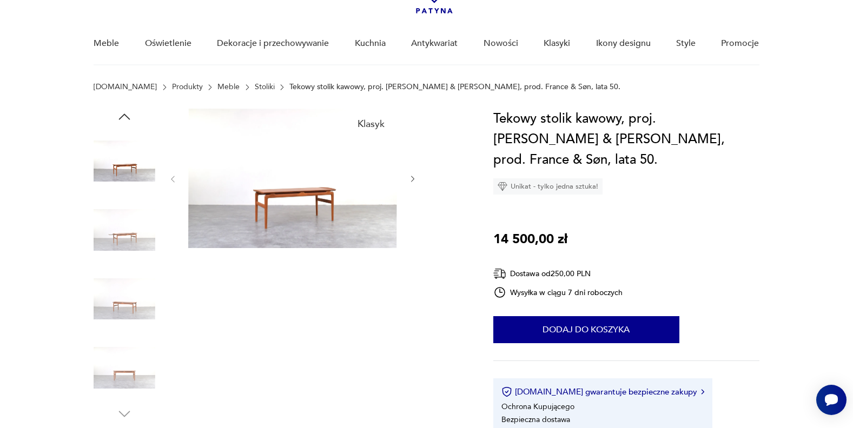
scroll to position [108, 0]
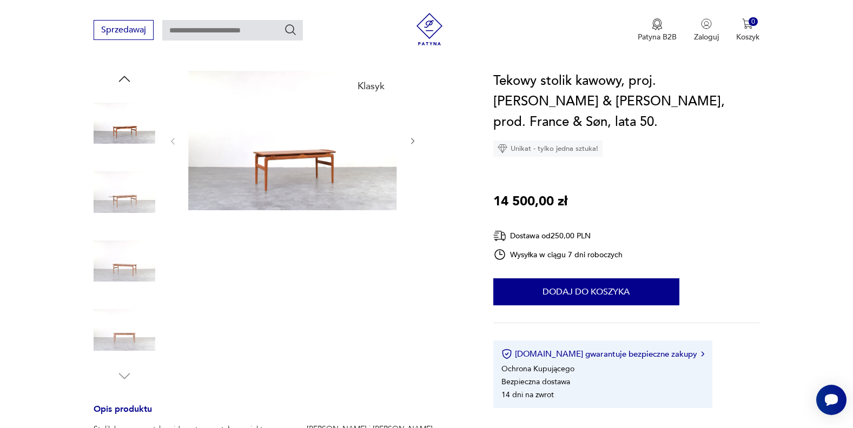
click at [281, 177] on img at bounding box center [292, 140] width 209 height 139
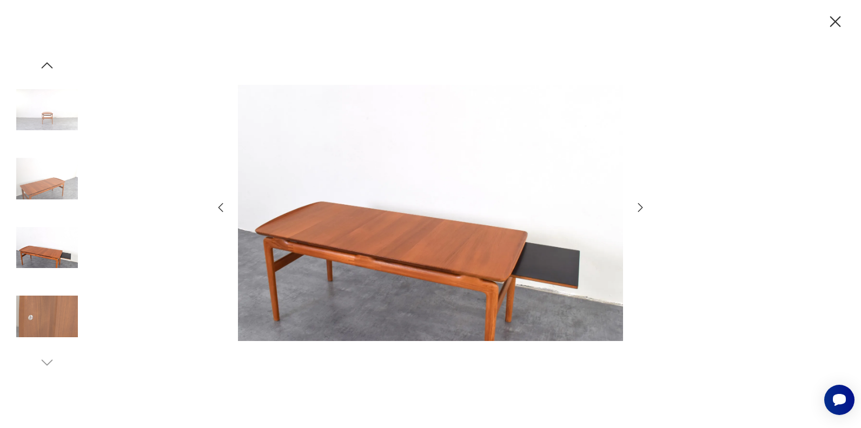
click at [644, 205] on icon "button" at bounding box center [640, 207] width 13 height 13
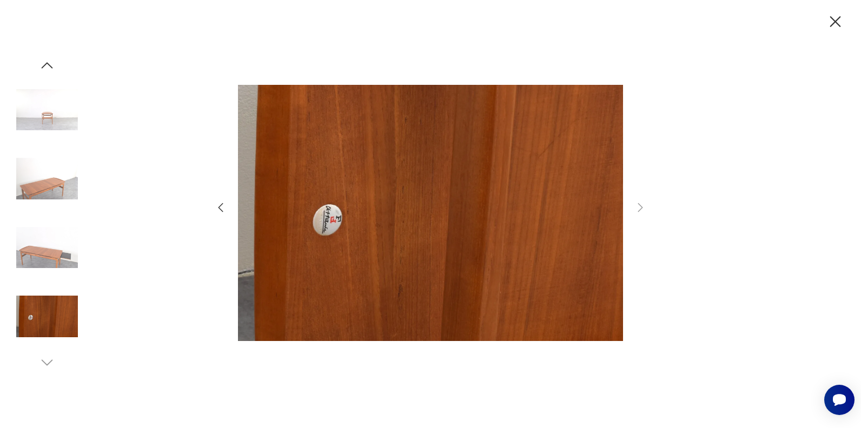
click at [225, 205] on icon "button" at bounding box center [220, 207] width 13 height 13
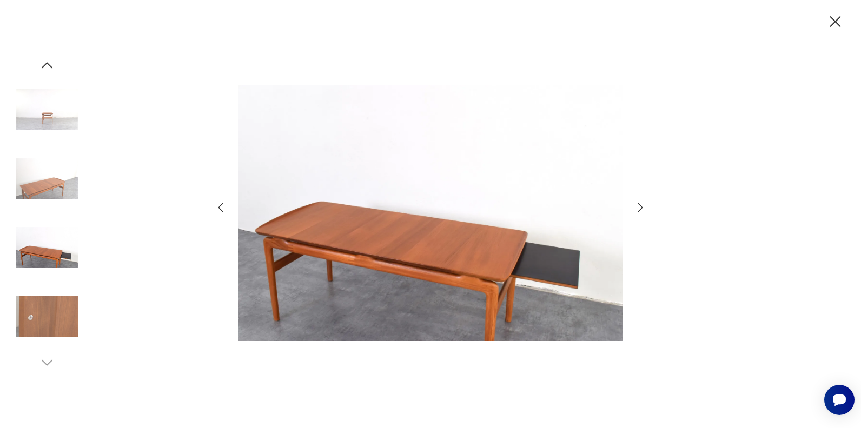
click at [225, 205] on icon "button" at bounding box center [220, 207] width 13 height 13
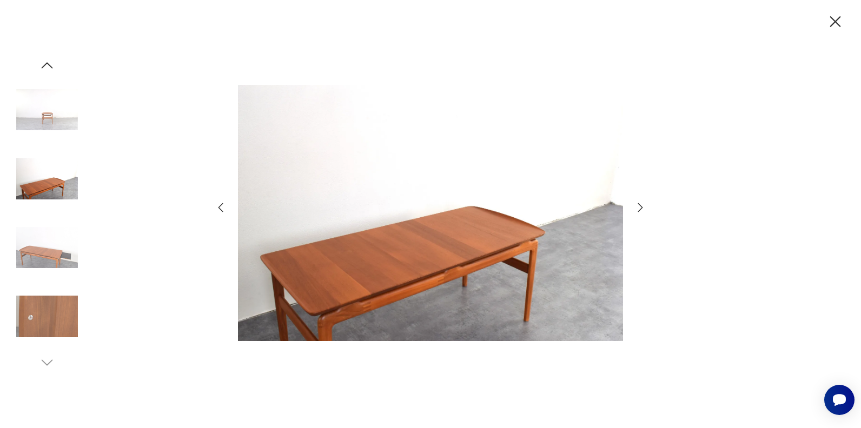
click at [225, 205] on icon "button" at bounding box center [220, 207] width 13 height 13
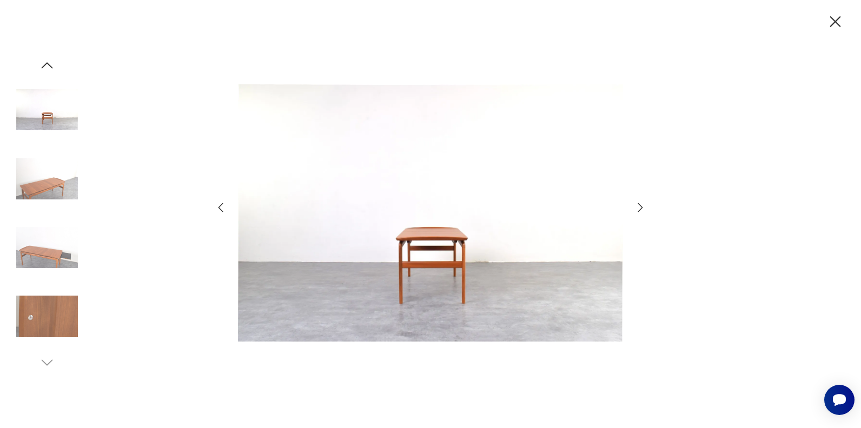
click at [225, 205] on icon "button" at bounding box center [220, 207] width 13 height 13
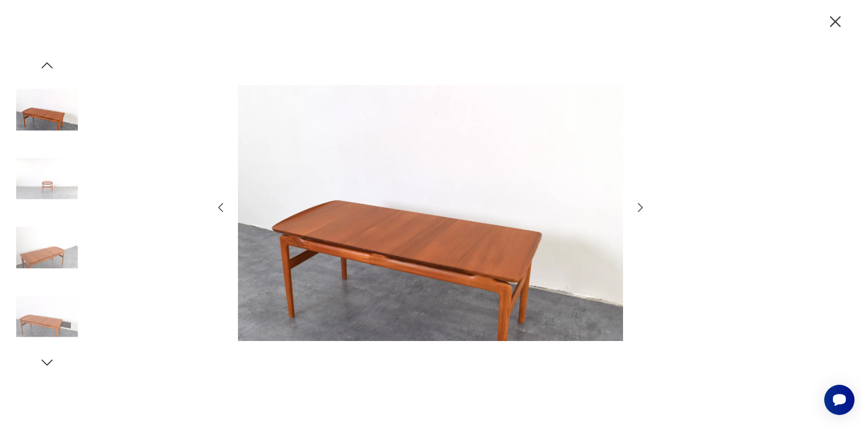
click at [226, 205] on icon "button" at bounding box center [220, 207] width 13 height 13
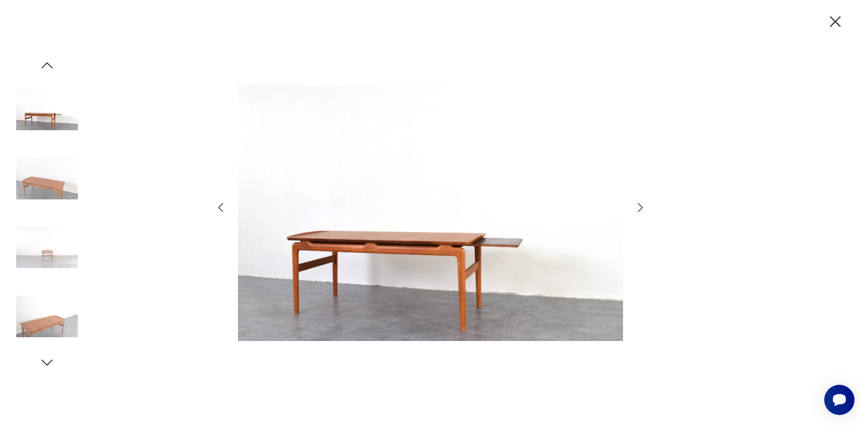
click at [226, 205] on icon "button" at bounding box center [220, 207] width 13 height 13
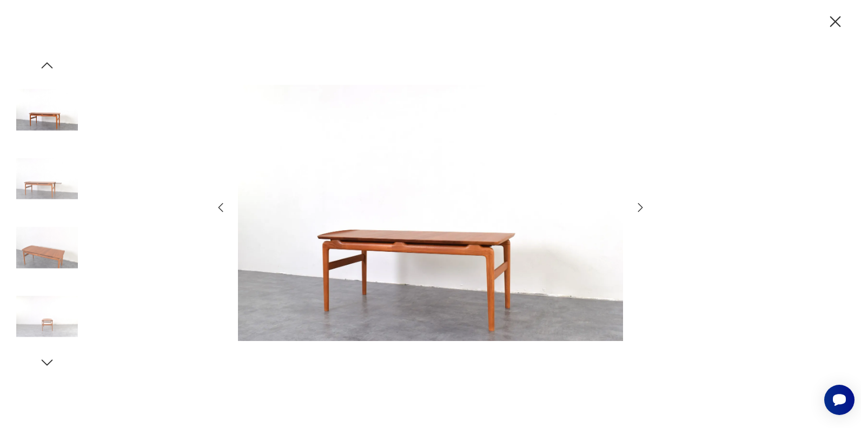
click at [226, 205] on icon "button" at bounding box center [220, 207] width 13 height 13
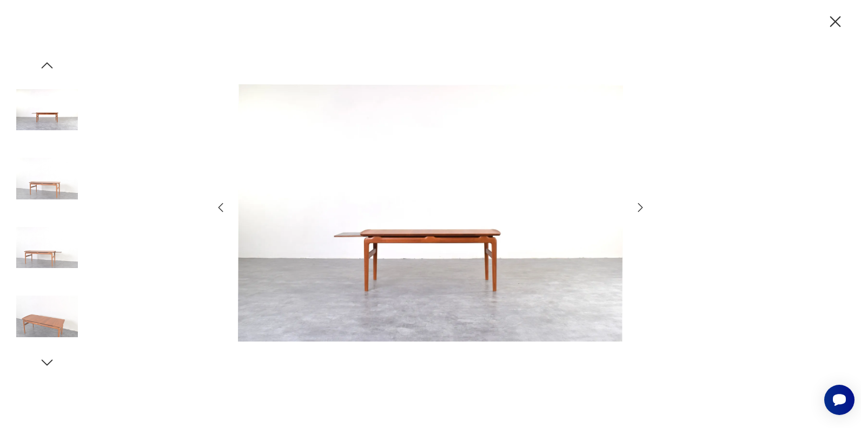
click at [226, 205] on icon "button" at bounding box center [220, 207] width 13 height 13
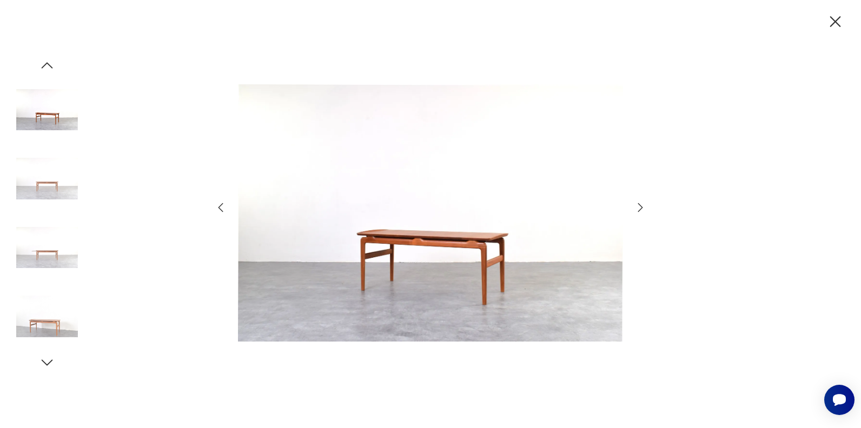
click at [226, 205] on icon "button" at bounding box center [220, 207] width 13 height 13
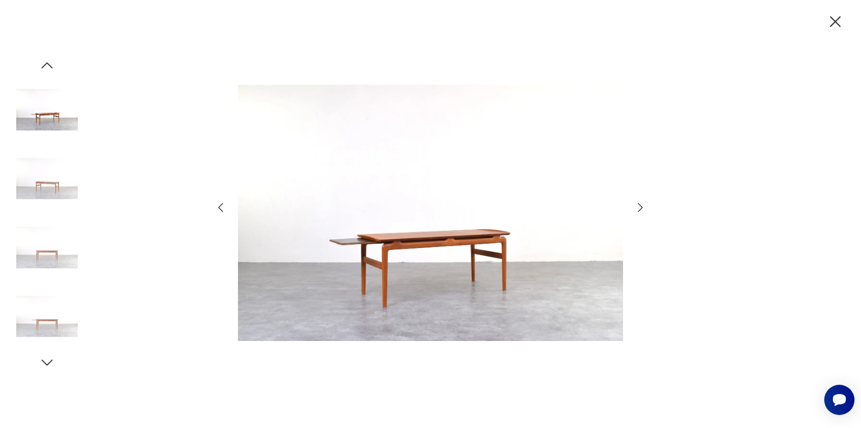
click at [226, 205] on icon "button" at bounding box center [220, 207] width 13 height 13
click at [638, 207] on icon "button" at bounding box center [640, 207] width 13 height 13
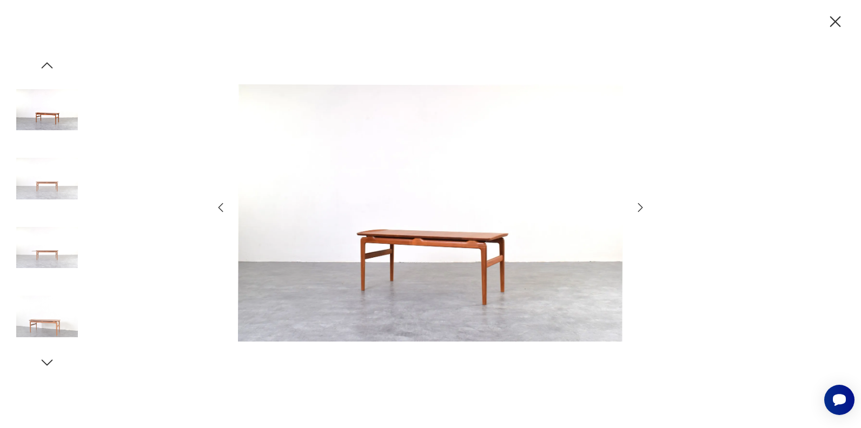
click at [638, 207] on icon "button" at bounding box center [640, 207] width 13 height 13
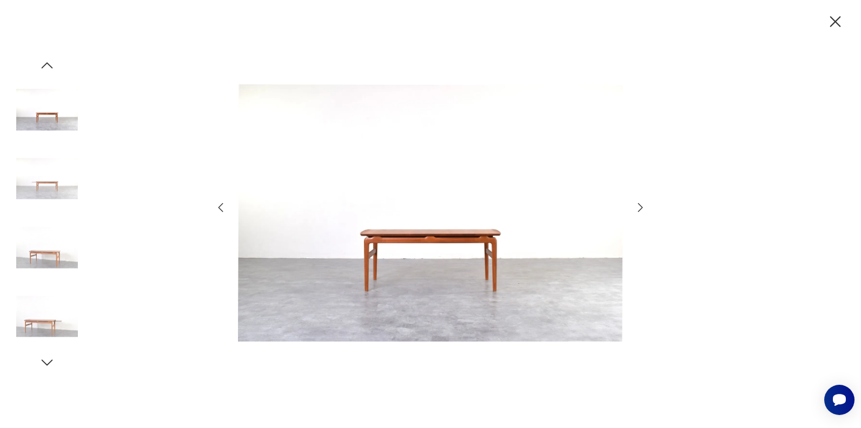
click at [638, 207] on icon "button" at bounding box center [640, 207] width 13 height 13
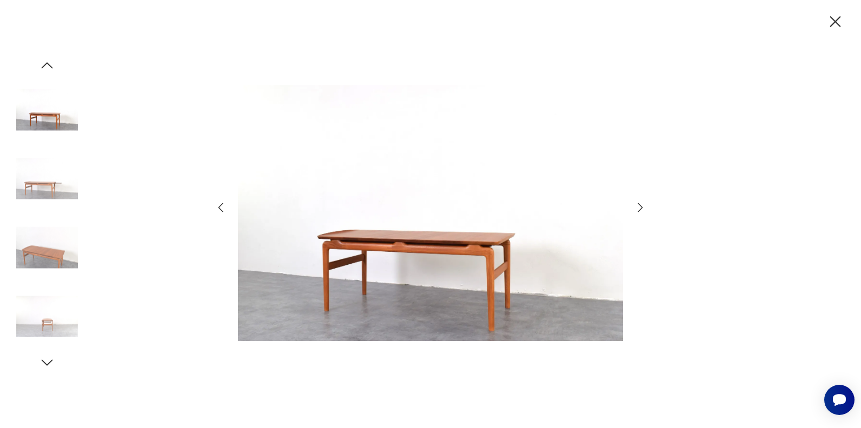
click at [638, 207] on icon "button" at bounding box center [640, 207] width 13 height 13
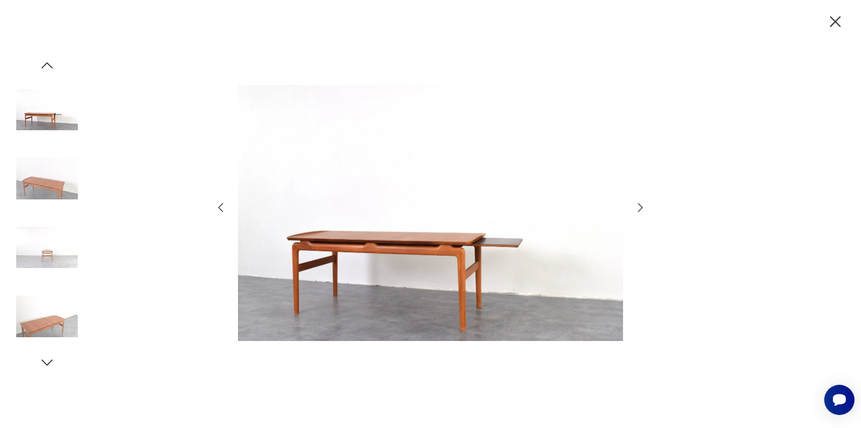
click at [638, 207] on icon "button" at bounding box center [640, 207] width 13 height 13
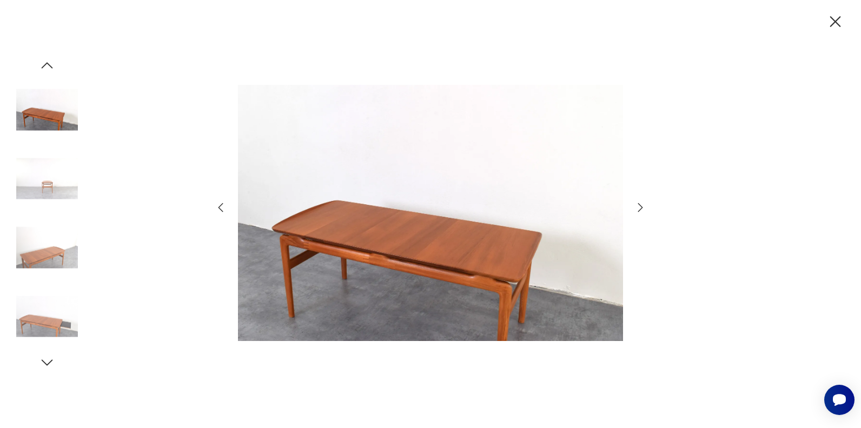
click at [436, 257] on img at bounding box center [430, 213] width 385 height 343
click at [833, 24] on icon "button" at bounding box center [835, 21] width 11 height 11
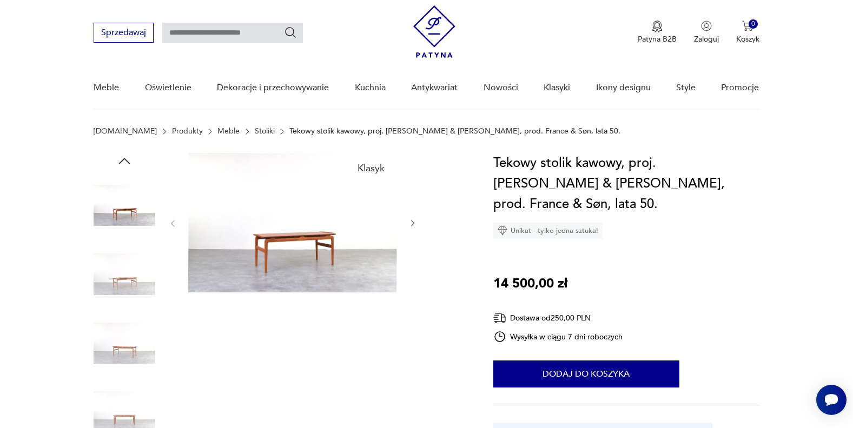
scroll to position [0, 0]
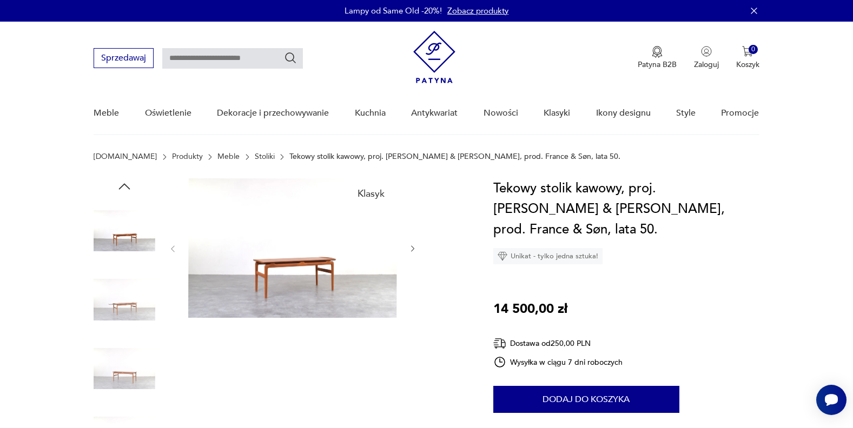
click at [302, 276] on img at bounding box center [292, 247] width 209 height 139
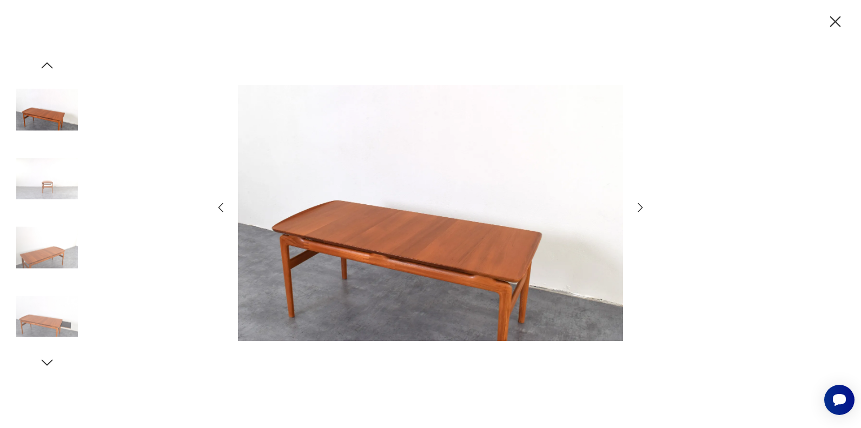
click at [220, 208] on icon "button" at bounding box center [220, 207] width 13 height 13
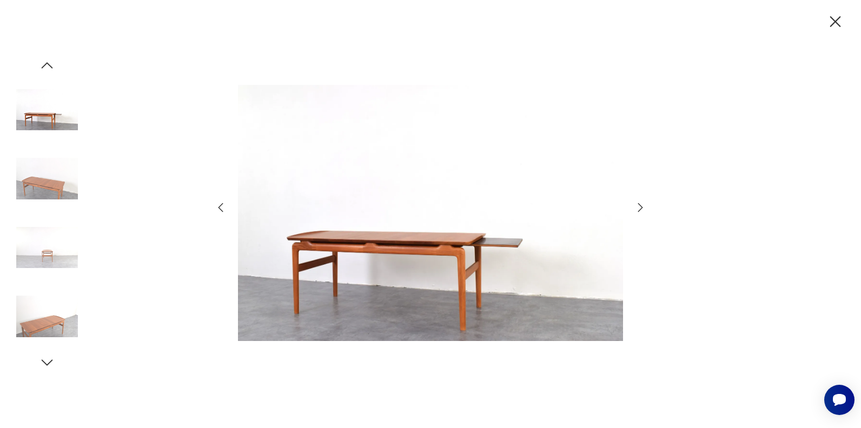
click at [220, 208] on icon "button" at bounding box center [220, 207] width 13 height 13
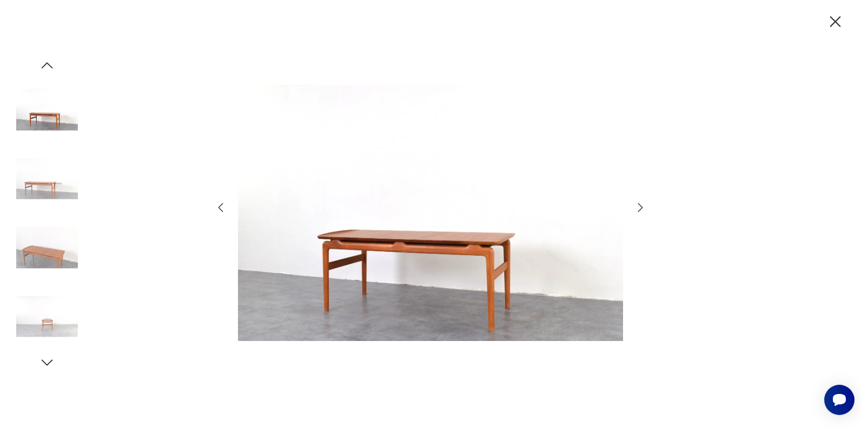
click at [220, 208] on icon "button" at bounding box center [220, 207] width 13 height 13
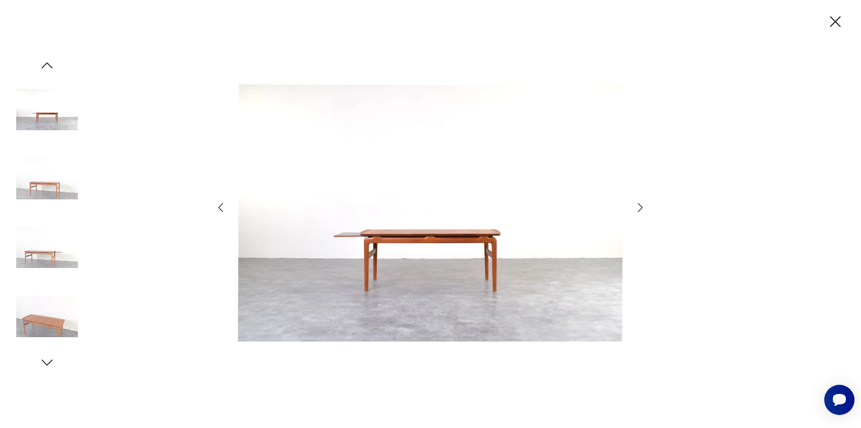
click at [220, 208] on icon "button" at bounding box center [220, 207] width 13 height 13
click at [640, 209] on icon "button" at bounding box center [640, 207] width 13 height 13
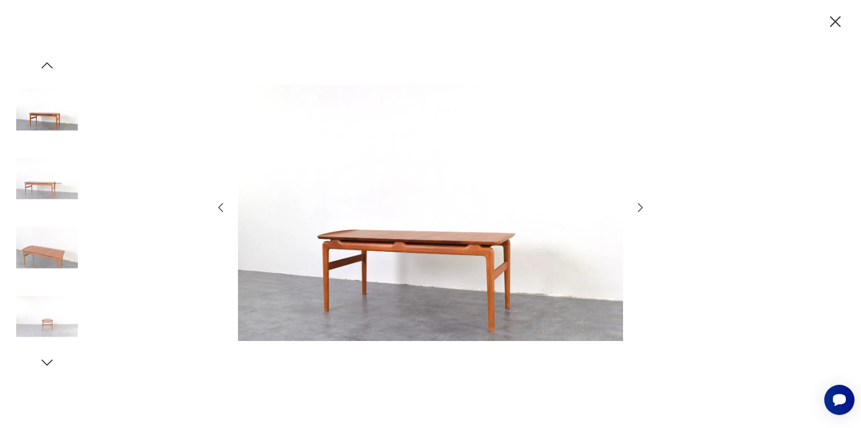
click at [640, 209] on icon "button" at bounding box center [640, 207] width 13 height 13
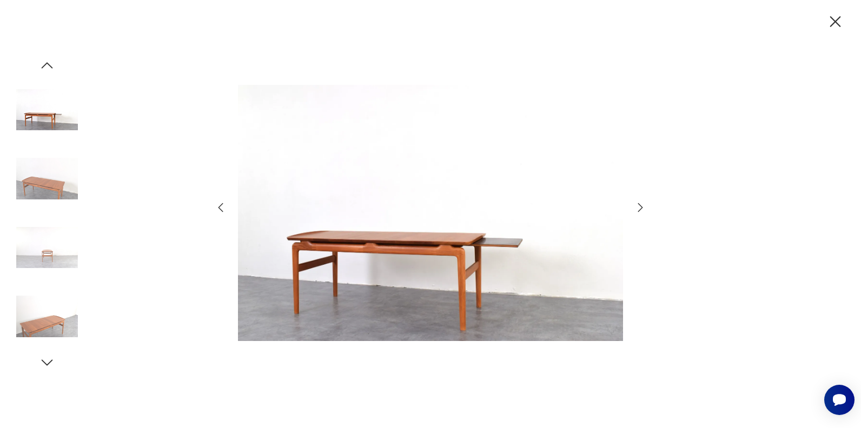
click at [640, 209] on icon "button" at bounding box center [640, 207] width 13 height 13
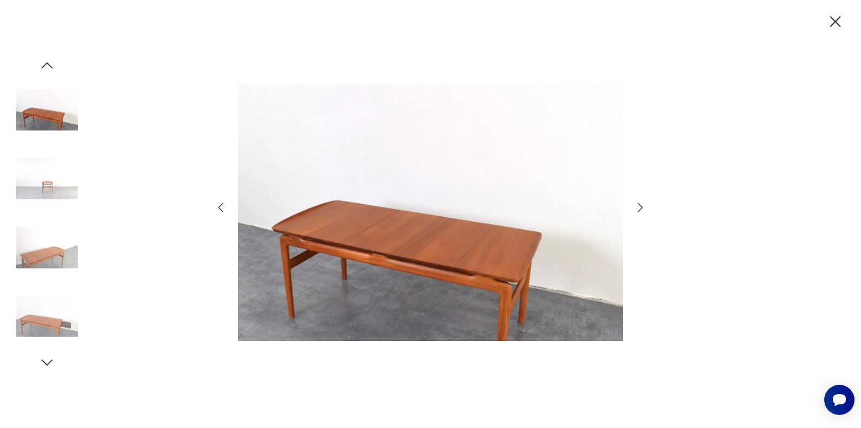
click at [477, 265] on img at bounding box center [430, 213] width 385 height 343
click at [638, 212] on icon "button" at bounding box center [640, 207] width 13 height 13
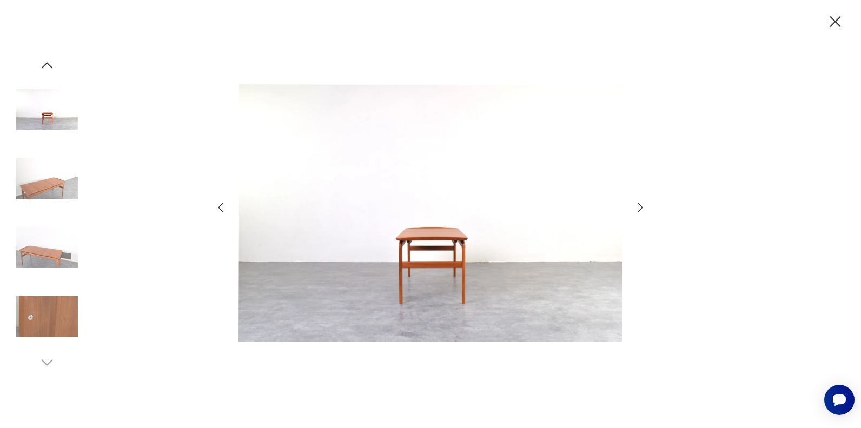
click at [638, 212] on icon "button" at bounding box center [640, 207] width 13 height 13
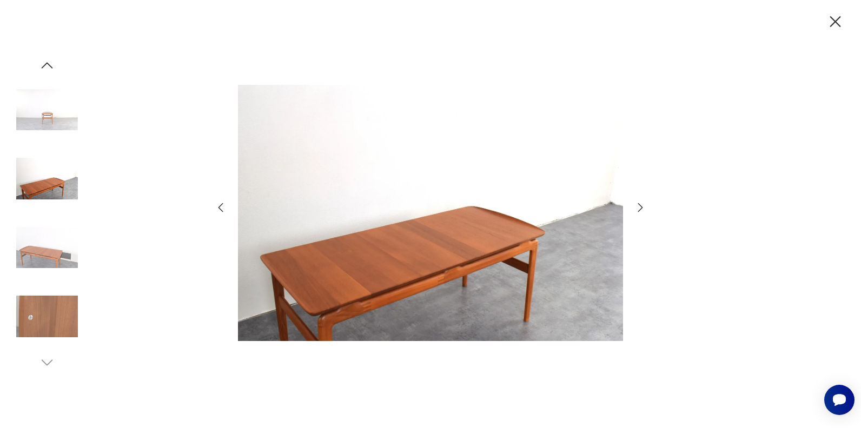
click at [838, 23] on icon "button" at bounding box center [835, 21] width 19 height 19
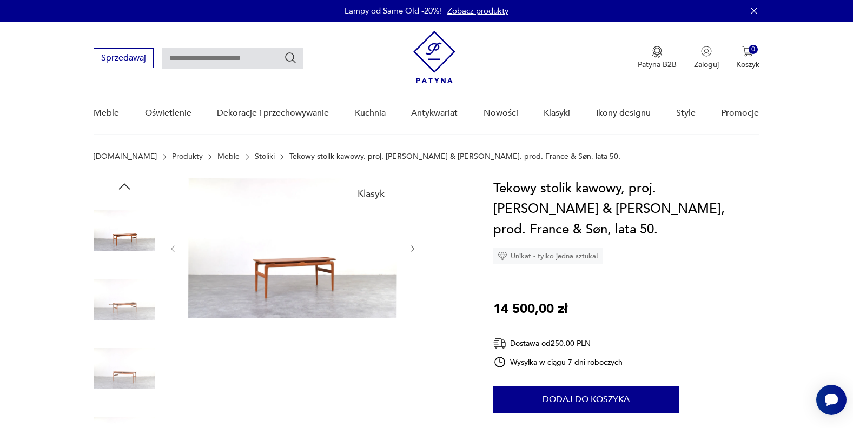
click at [287, 270] on img at bounding box center [292, 247] width 209 height 139
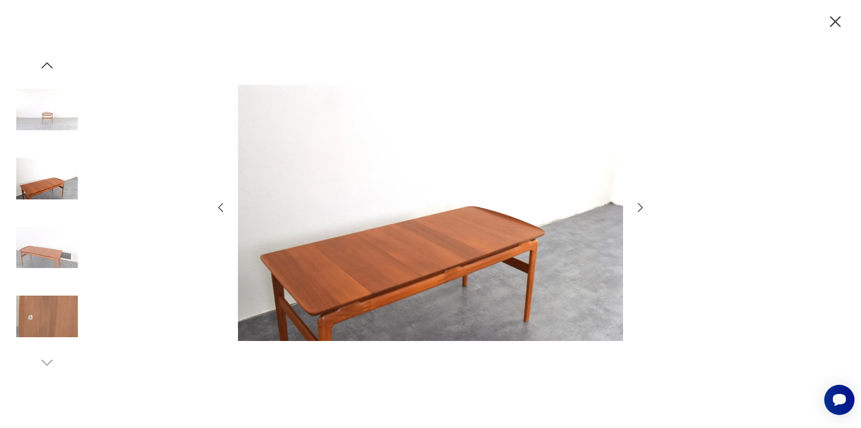
click at [639, 209] on icon "button" at bounding box center [640, 207] width 13 height 13
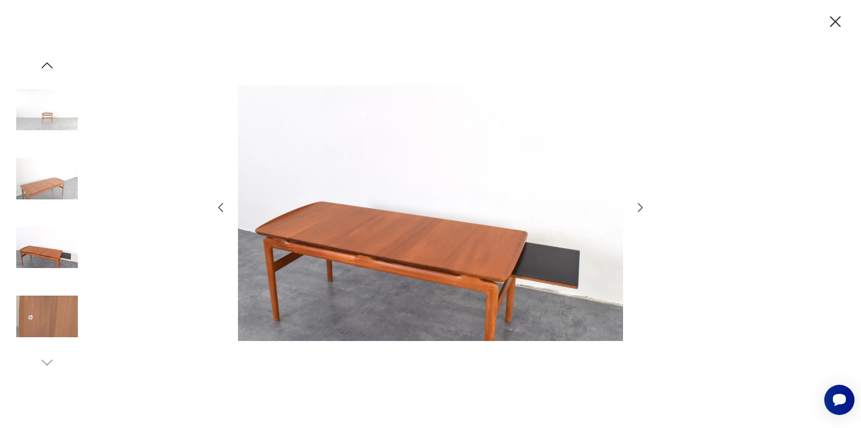
click at [639, 209] on icon "button" at bounding box center [640, 207] width 13 height 13
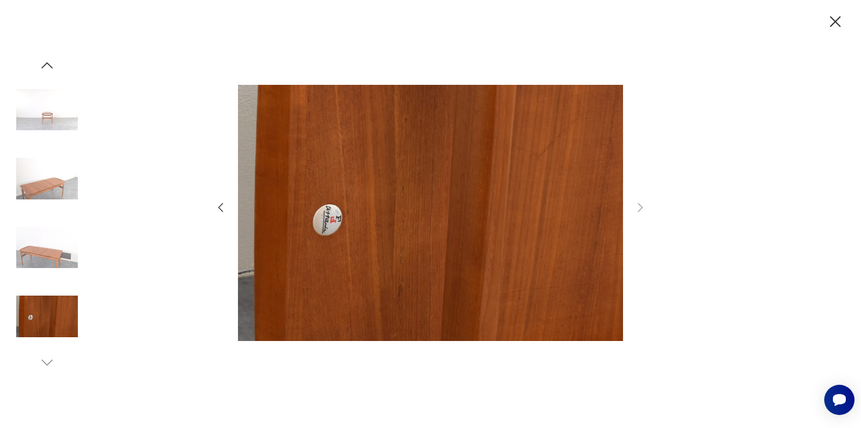
click at [215, 206] on icon "button" at bounding box center [220, 207] width 13 height 13
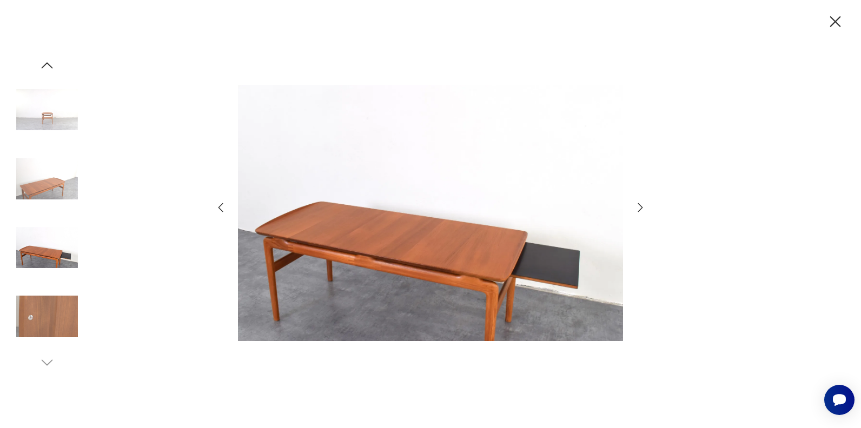
click at [215, 206] on icon "button" at bounding box center [220, 207] width 13 height 13
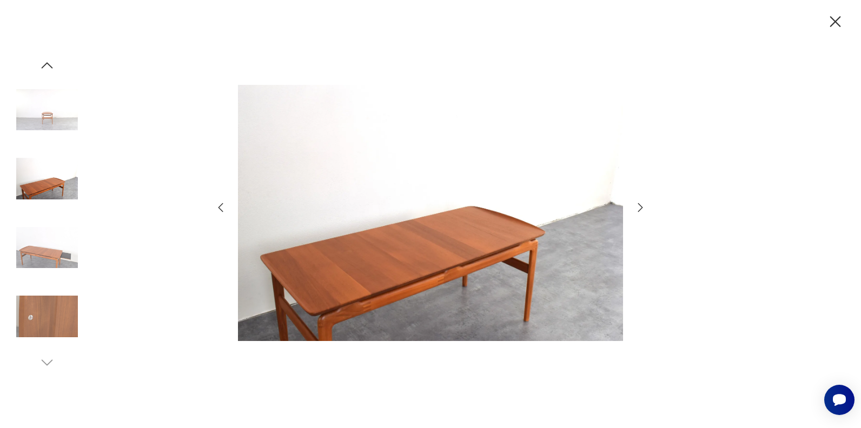
click at [836, 23] on icon "button" at bounding box center [835, 21] width 11 height 11
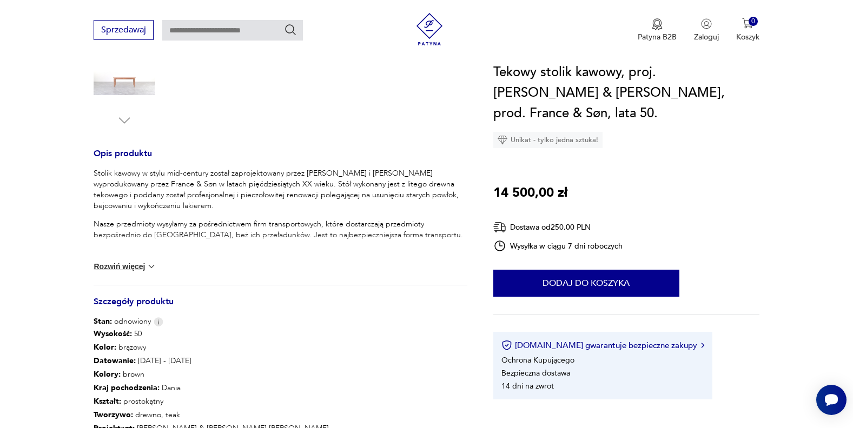
scroll to position [392, 0]
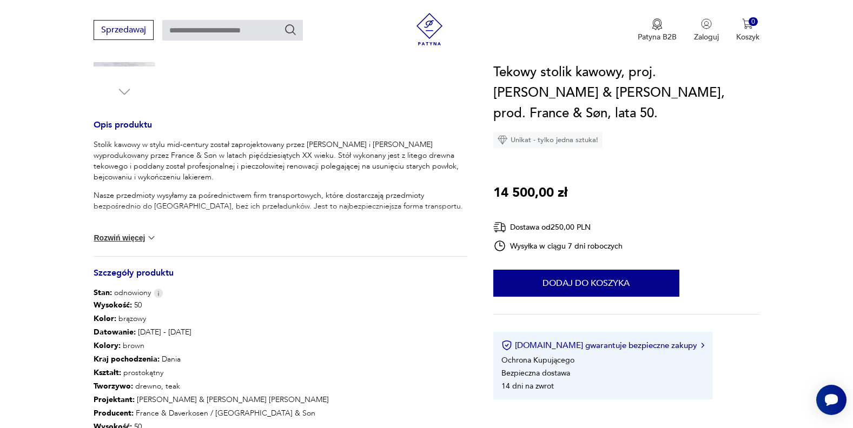
click at [137, 237] on button "Rozwiń więcej" at bounding box center [125, 237] width 63 height 11
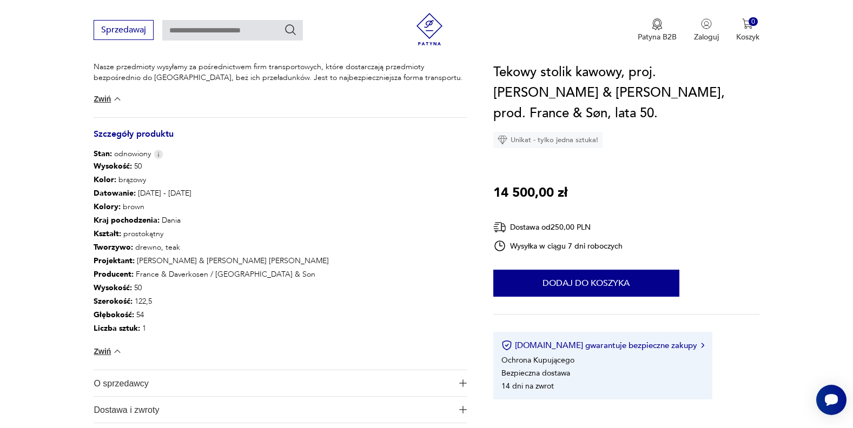
scroll to position [530, 0]
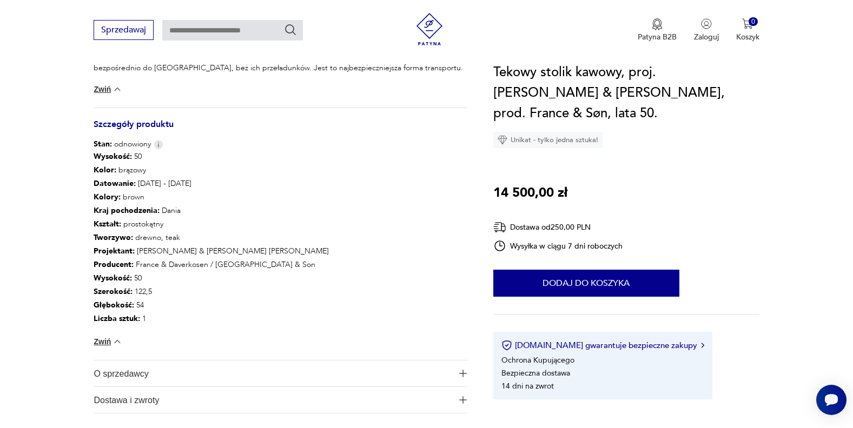
click at [108, 90] on button "Zwiń" at bounding box center [108, 89] width 29 height 11
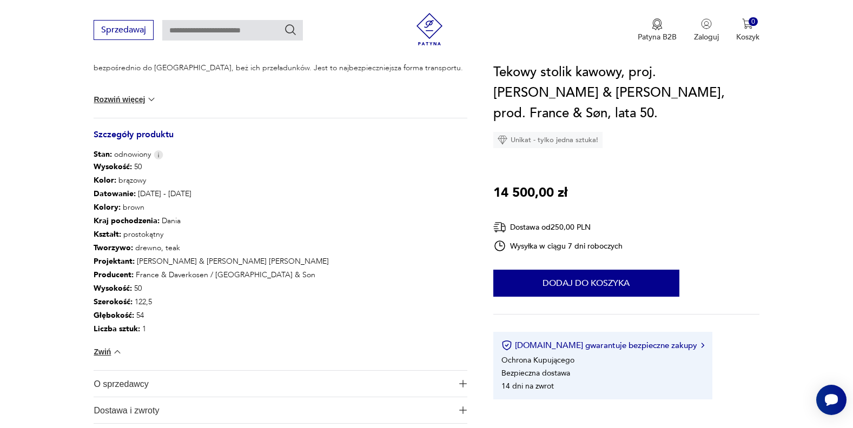
click at [108, 90] on div "Stolik kawowy w stylu mid-century został zaprojektowany przez [PERSON_NAME] i […" at bounding box center [280, 59] width 373 height 117
click at [114, 99] on button "Rozwiń więcej" at bounding box center [125, 99] width 63 height 11
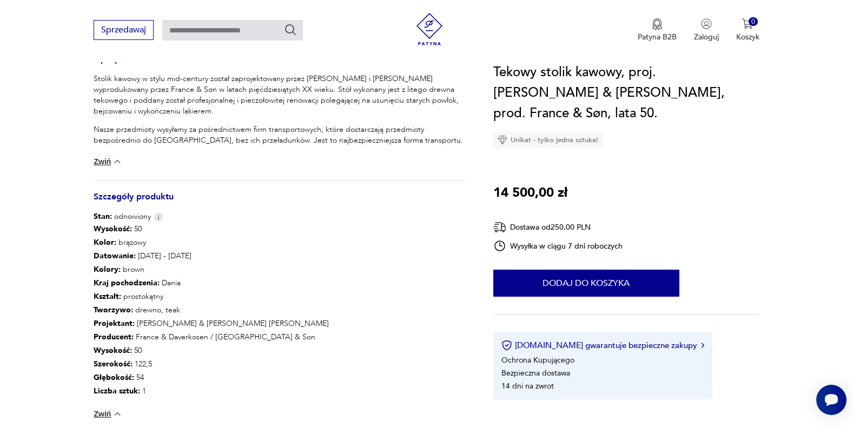
scroll to position [376, 0]
